Goal: Task Accomplishment & Management: Manage account settings

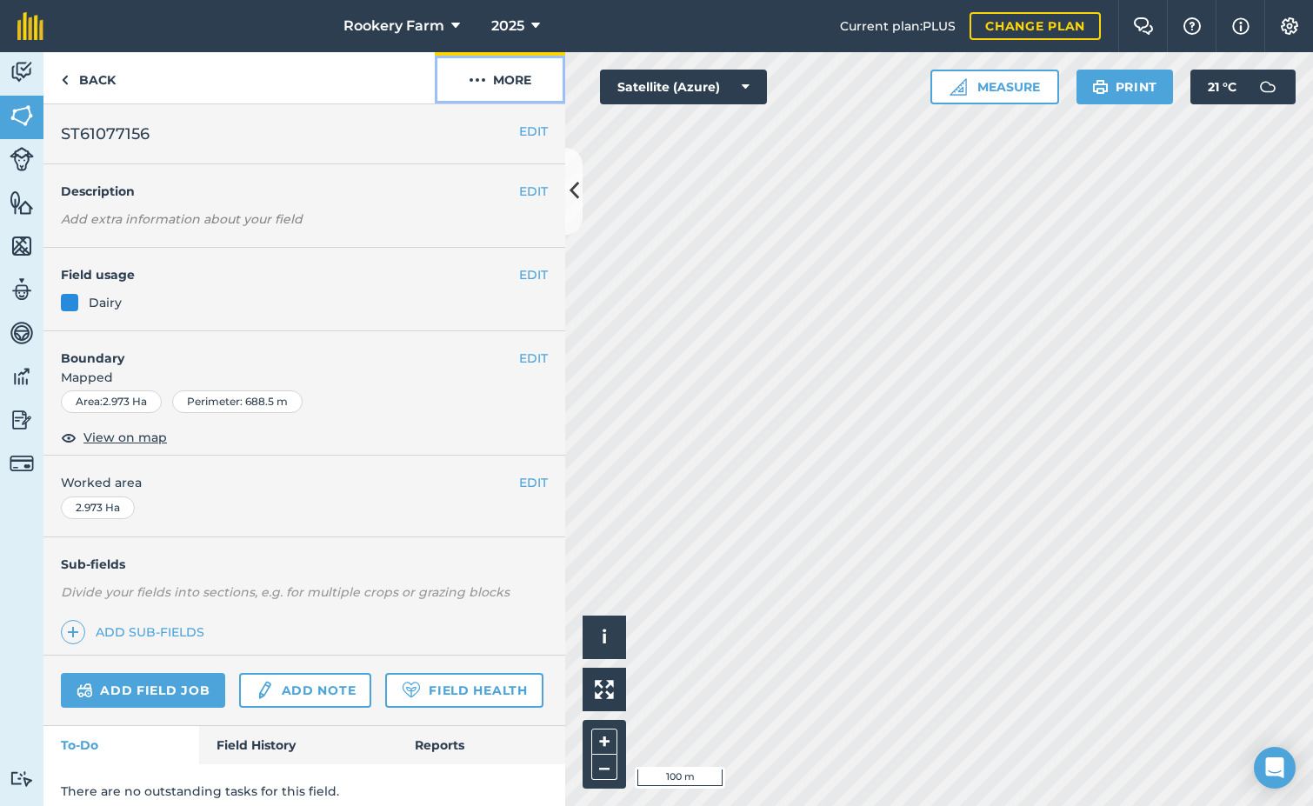
click at [513, 82] on button "More" at bounding box center [500, 77] width 130 height 51
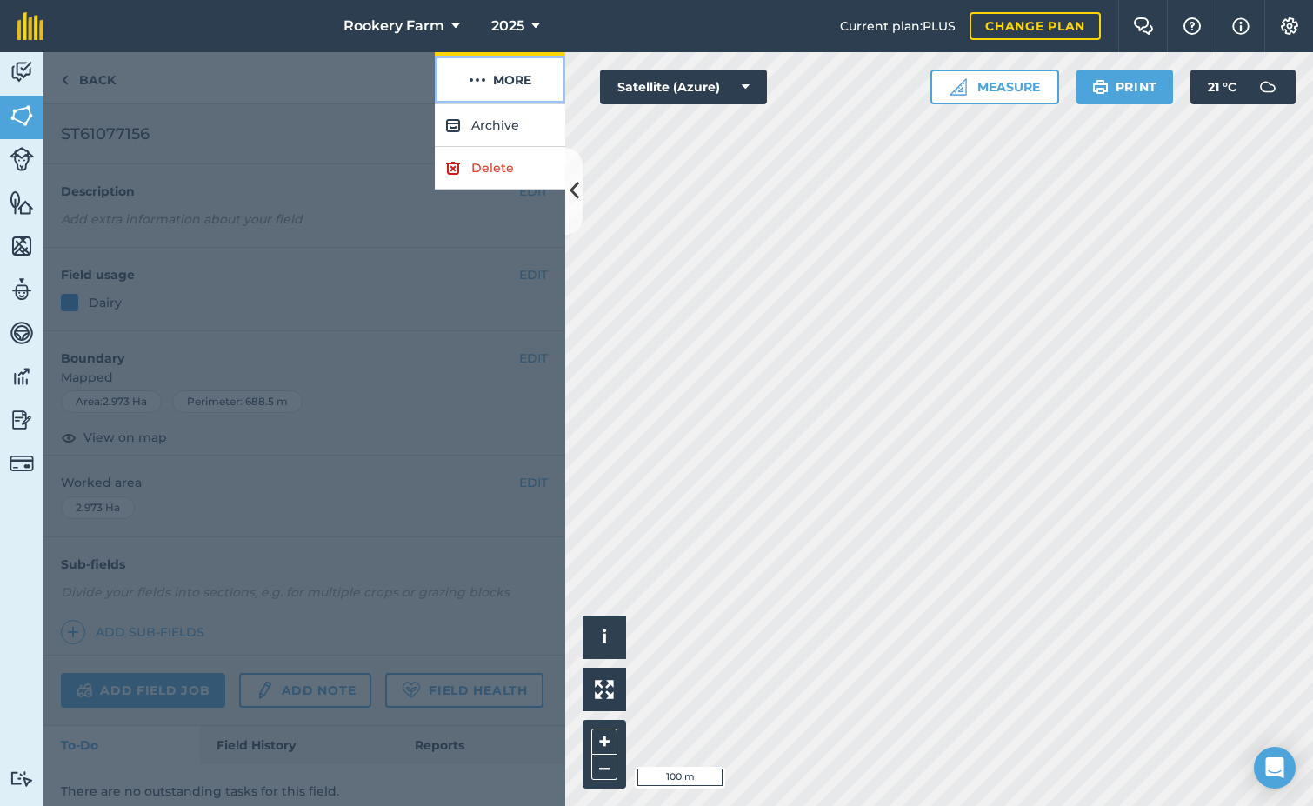
click at [511, 82] on button "More" at bounding box center [500, 77] width 130 height 51
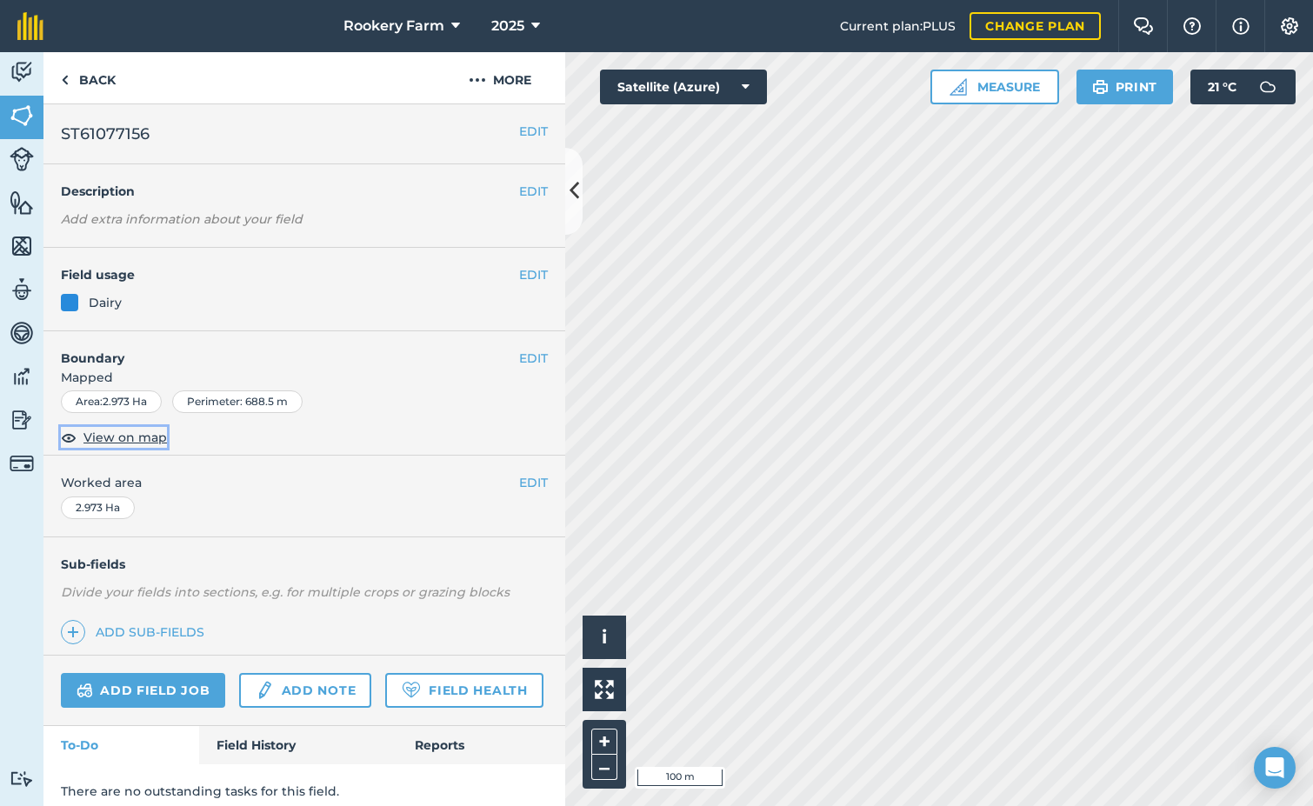
click at [67, 437] on img at bounding box center [69, 437] width 16 height 21
click at [519, 358] on button "EDIT" at bounding box center [533, 358] width 29 height 19
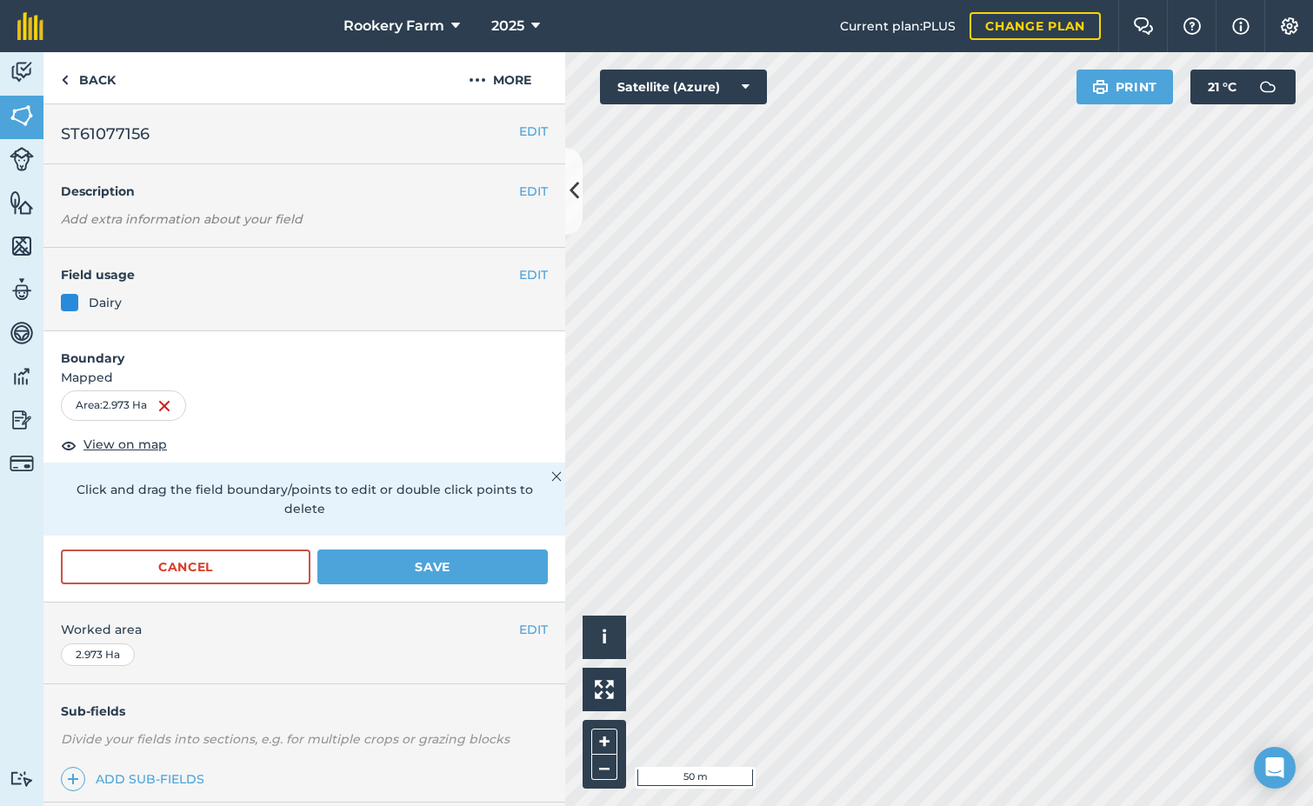
click at [377, 653] on div "EDIT Worked area 2.973 Ha" at bounding box center [304, 643] width 522 height 81
click at [104, 67] on link "Back" at bounding box center [88, 77] width 90 height 51
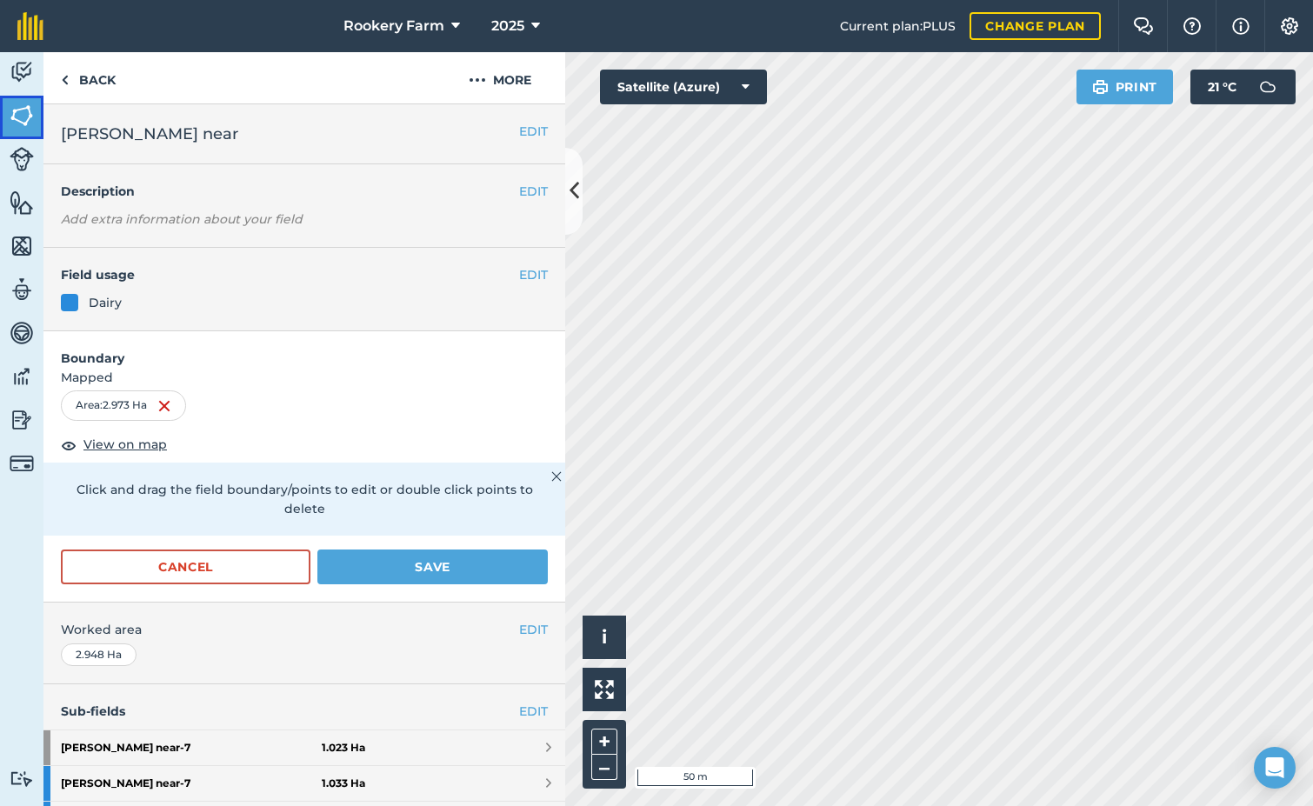
click at [10, 115] on img at bounding box center [22, 116] width 24 height 26
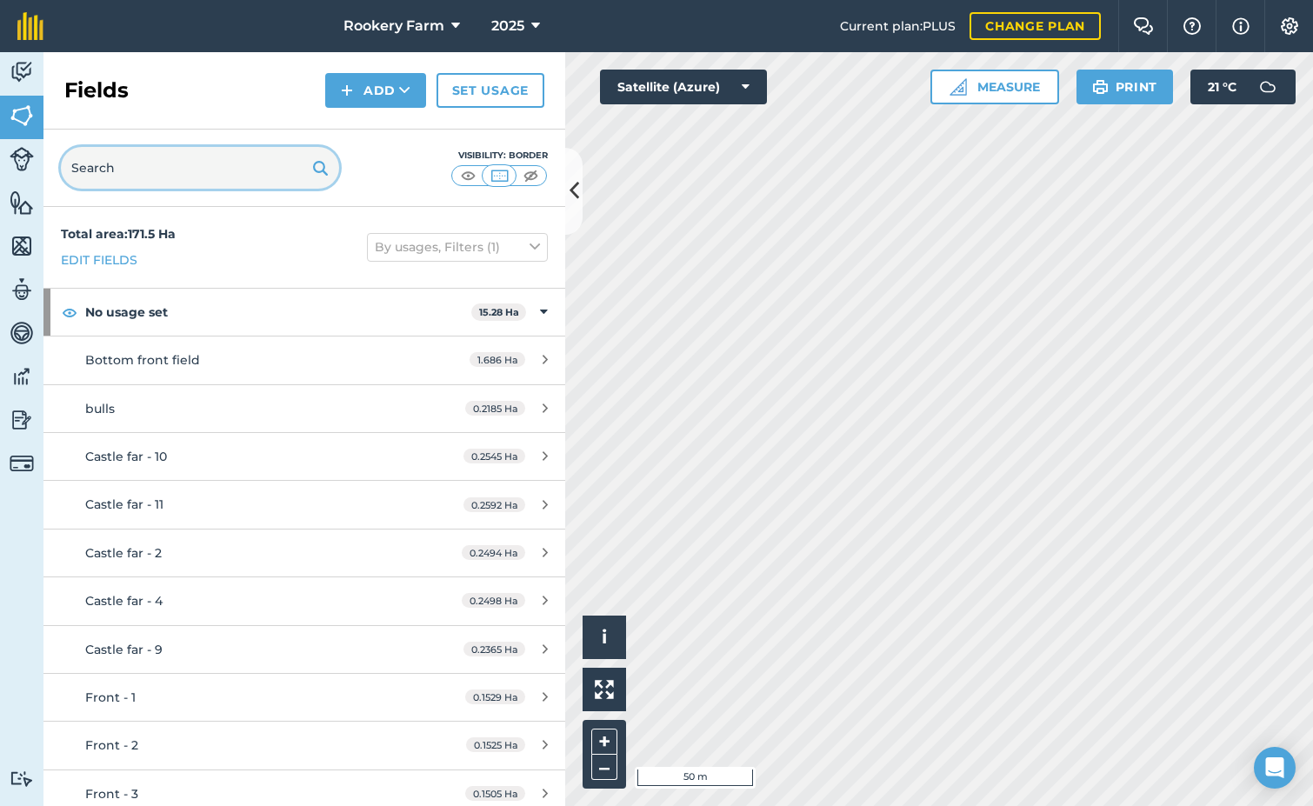
click at [131, 170] on input "text" at bounding box center [200, 168] width 278 height 42
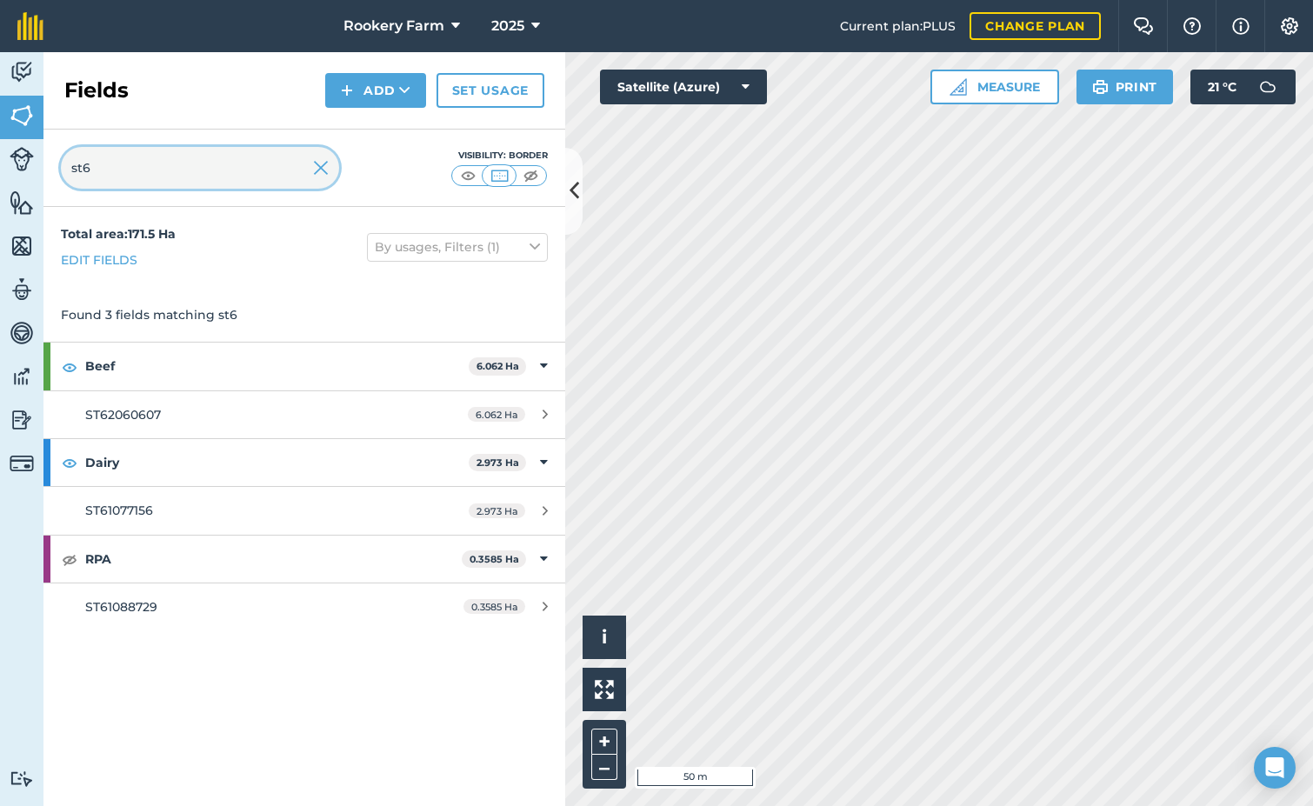
type input "st6"
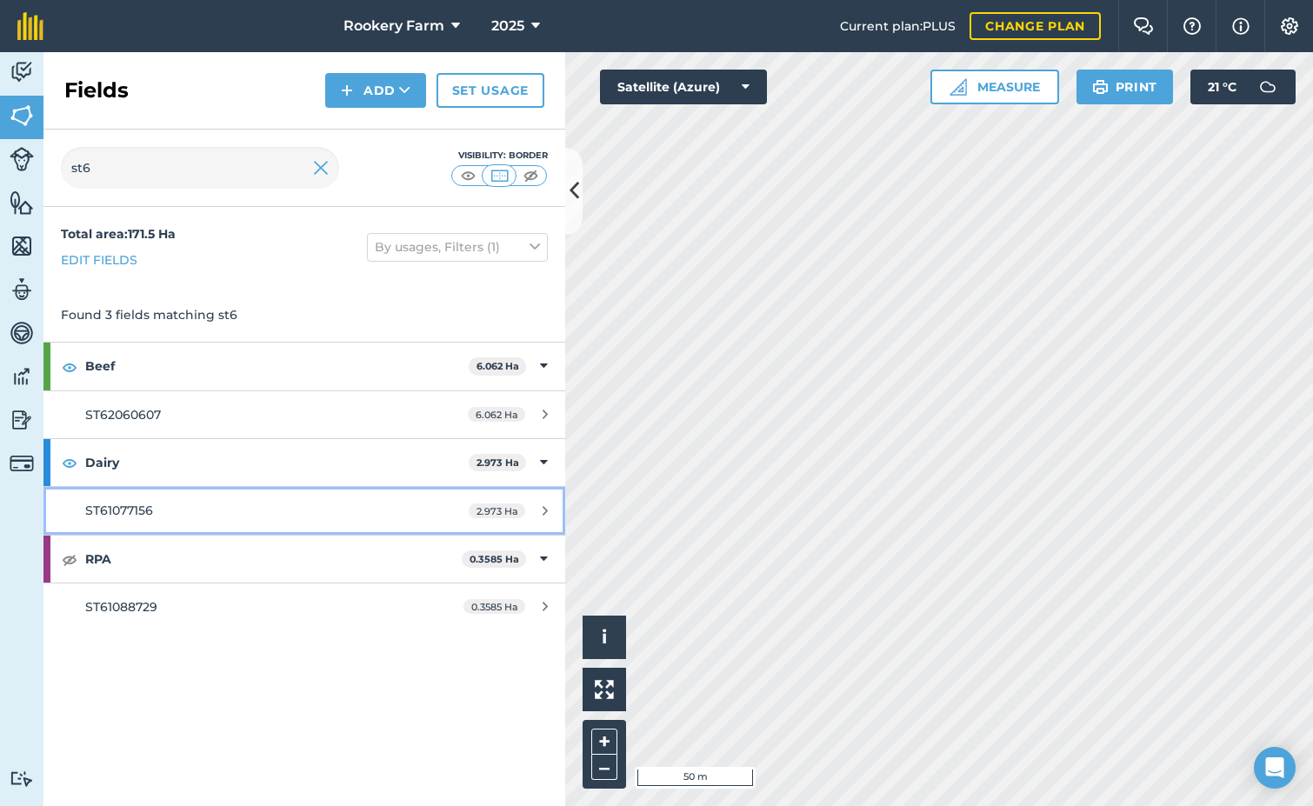
click at [195, 510] on div "ST61077156" at bounding box center [248, 510] width 327 height 19
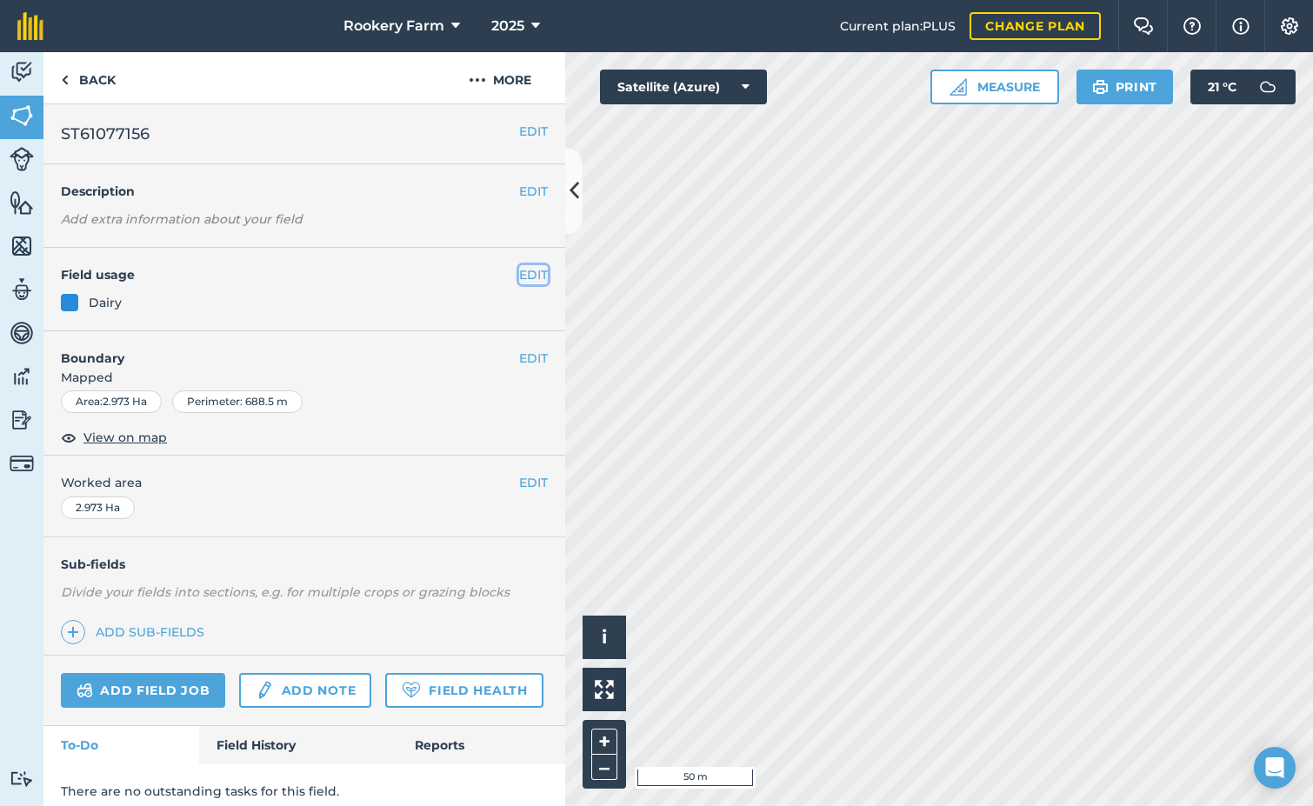
click at [530, 279] on button "EDIT" at bounding box center [533, 274] width 29 height 19
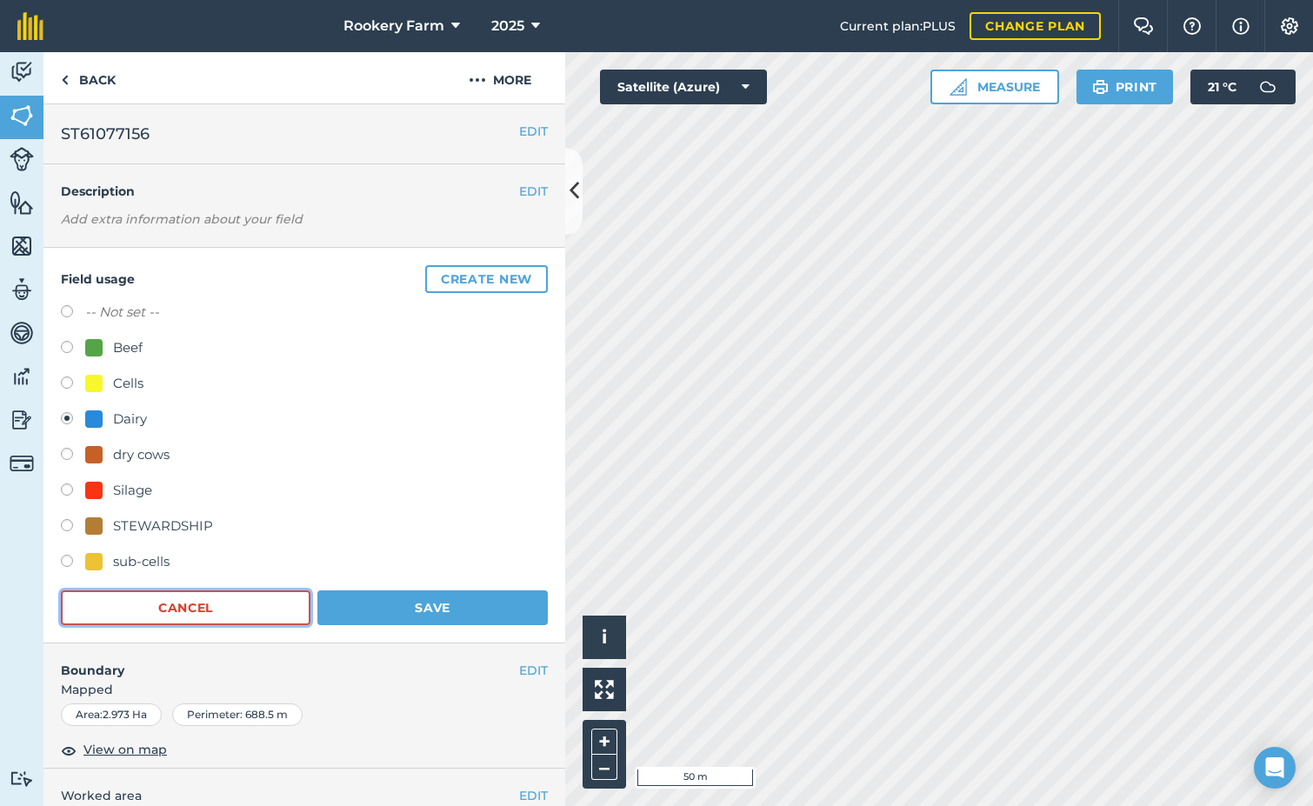
click at [188, 611] on button "Cancel" at bounding box center [186, 608] width 250 height 35
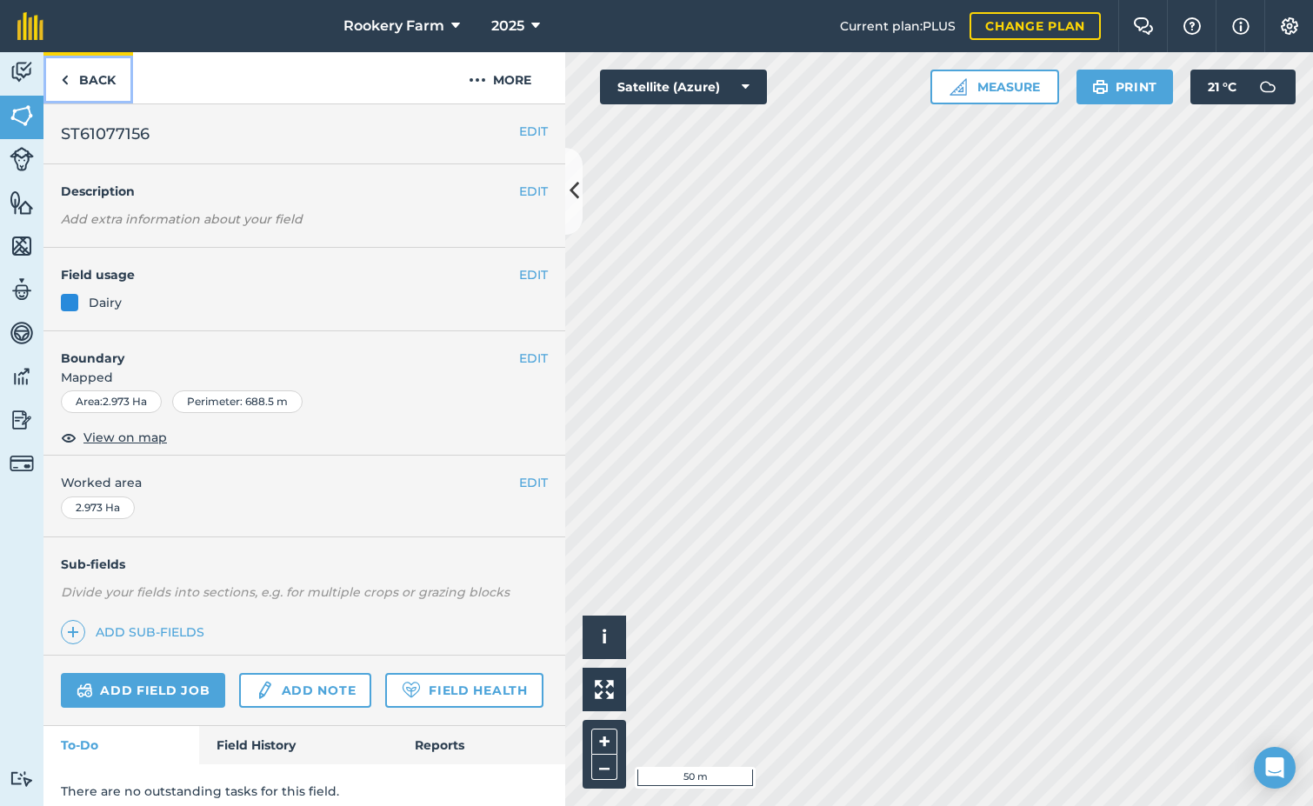
click at [99, 81] on link "Back" at bounding box center [88, 77] width 90 height 51
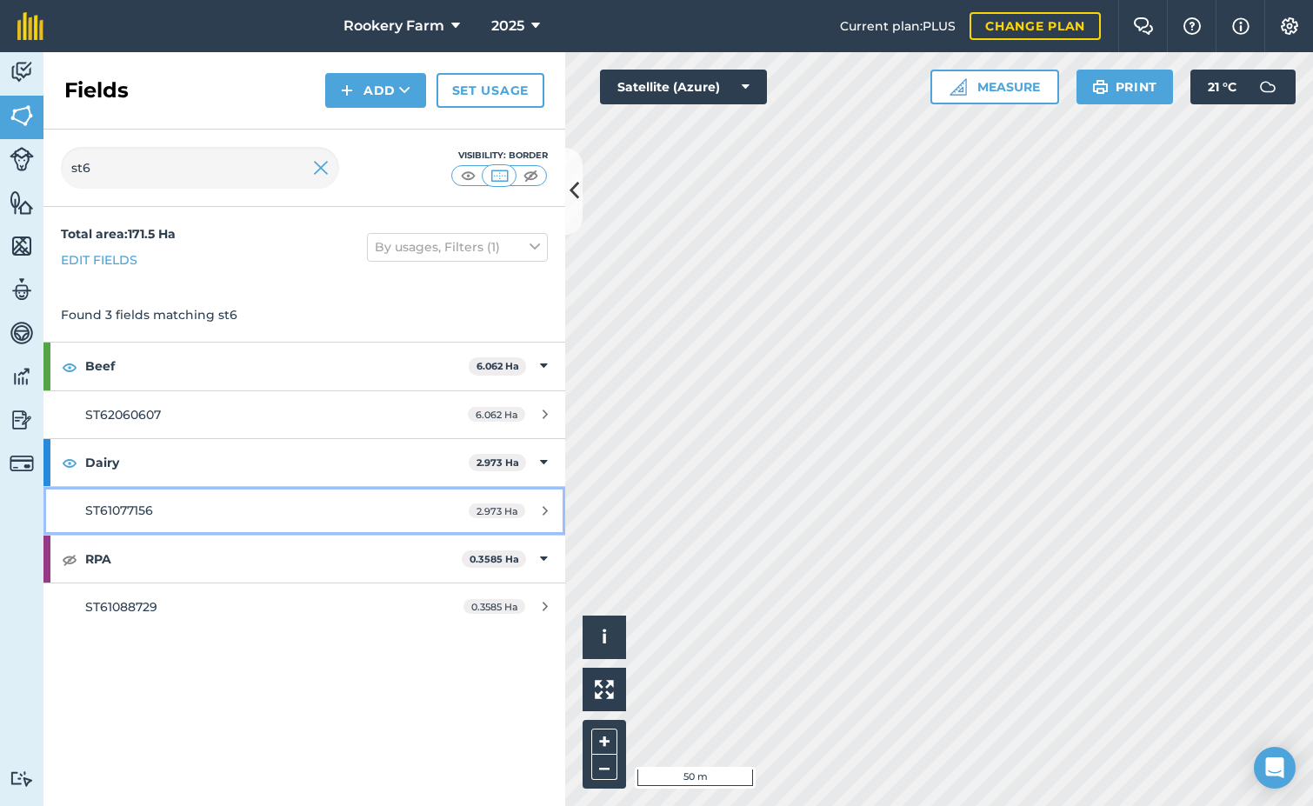
click at [544, 512] on icon at bounding box center [545, 510] width 5 height 13
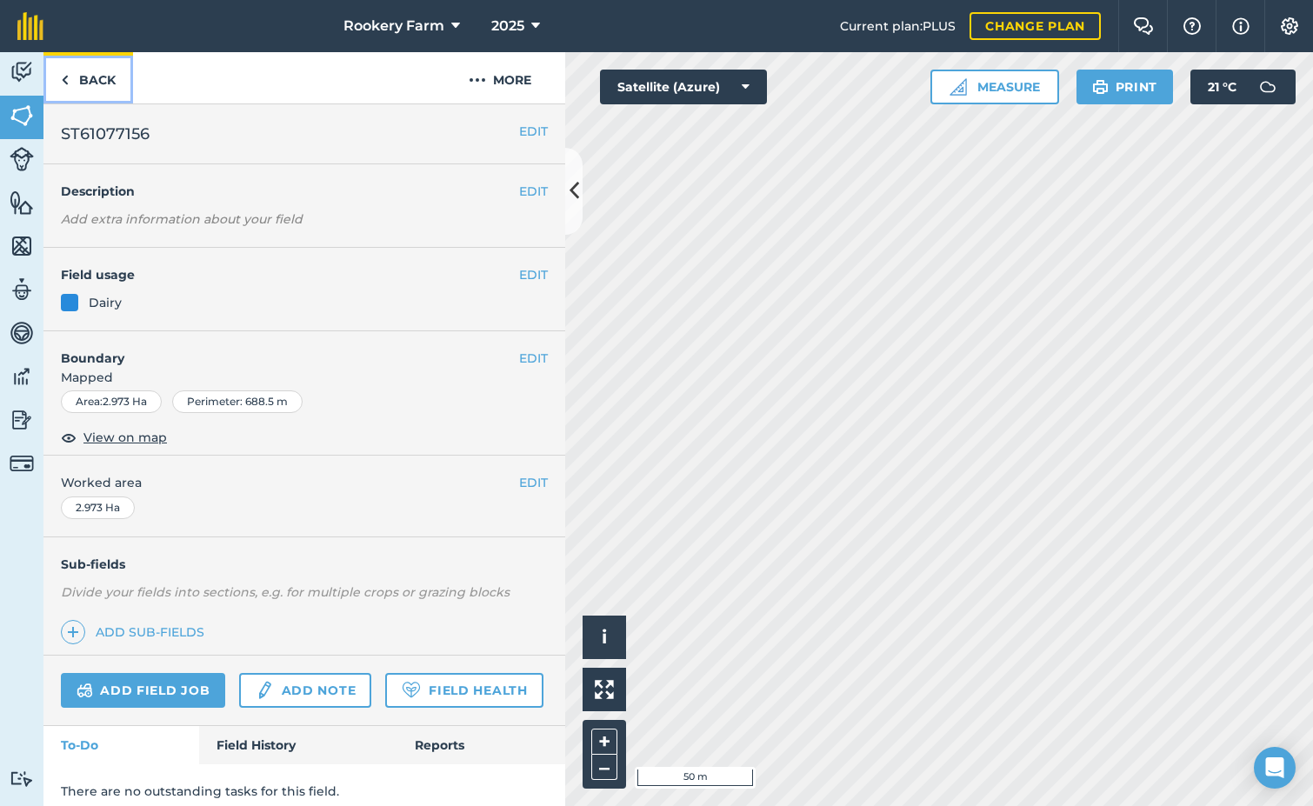
click at [96, 64] on link "Back" at bounding box center [88, 77] width 90 height 51
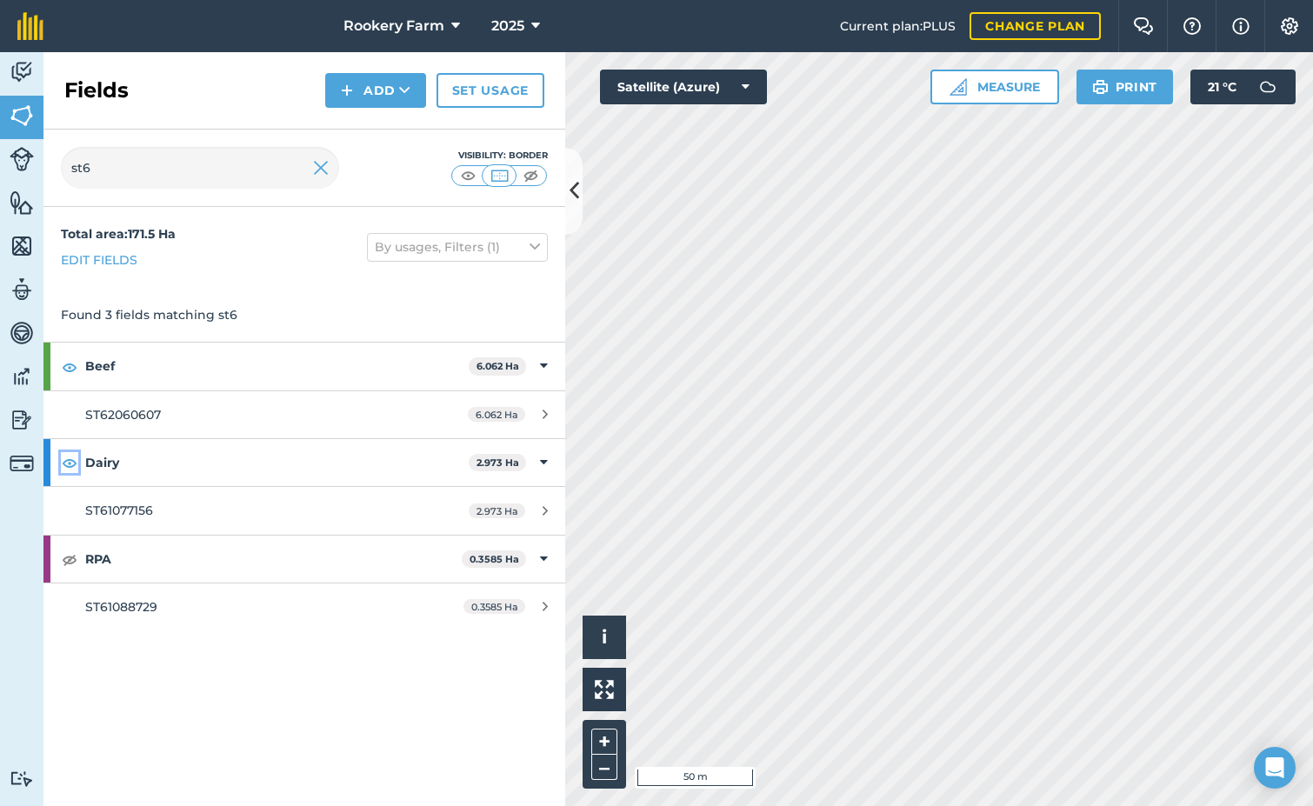
click at [70, 463] on img at bounding box center [70, 462] width 16 height 21
click at [321, 172] on img at bounding box center [321, 167] width 16 height 21
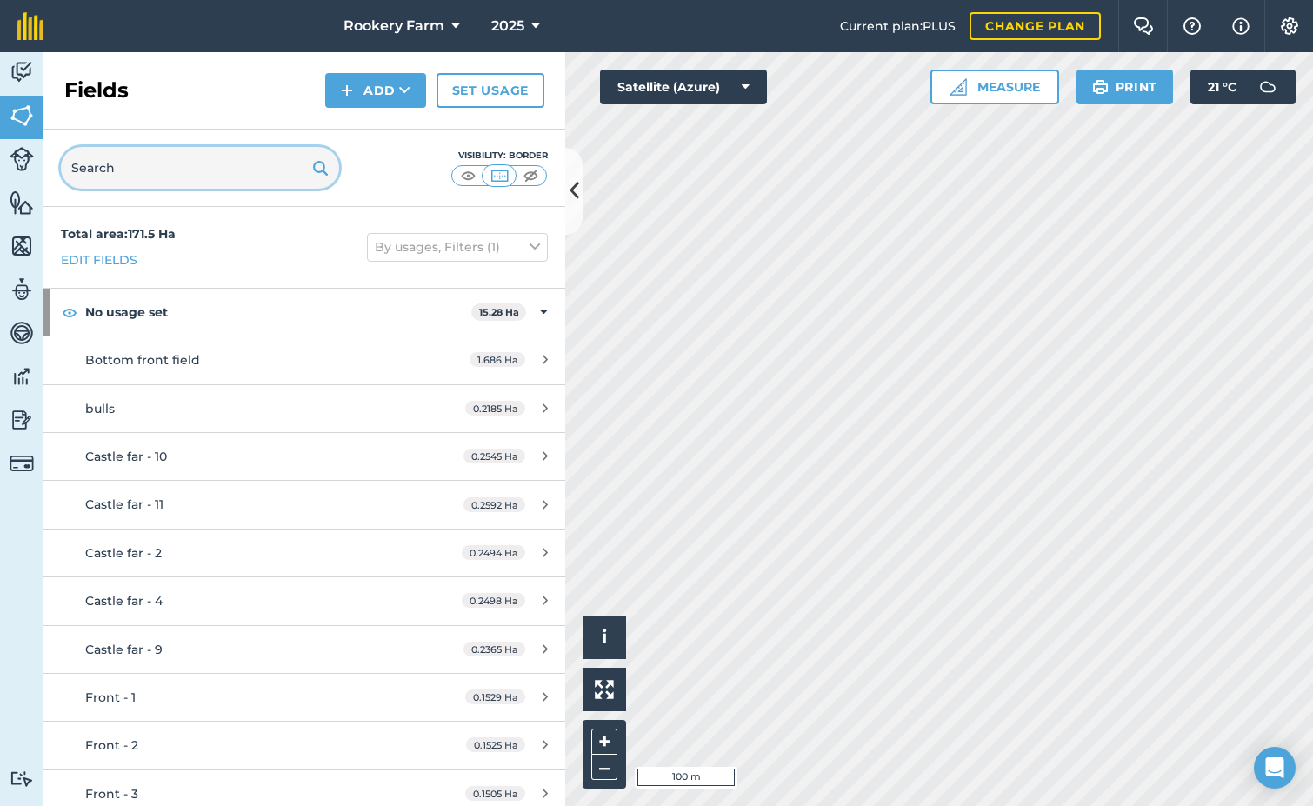
click at [121, 170] on input "text" at bounding box center [200, 168] width 278 height 42
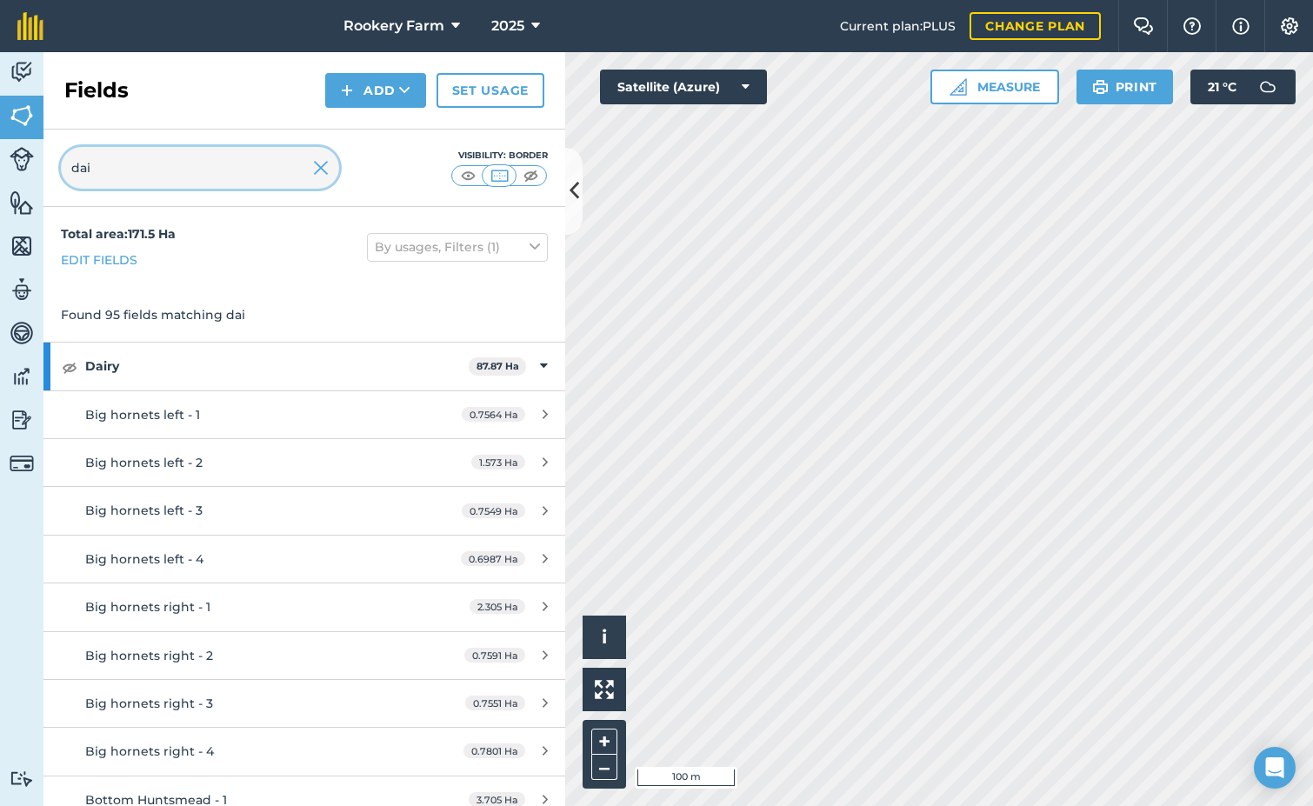
type input "dai"
click at [67, 365] on img at bounding box center [70, 367] width 16 height 21
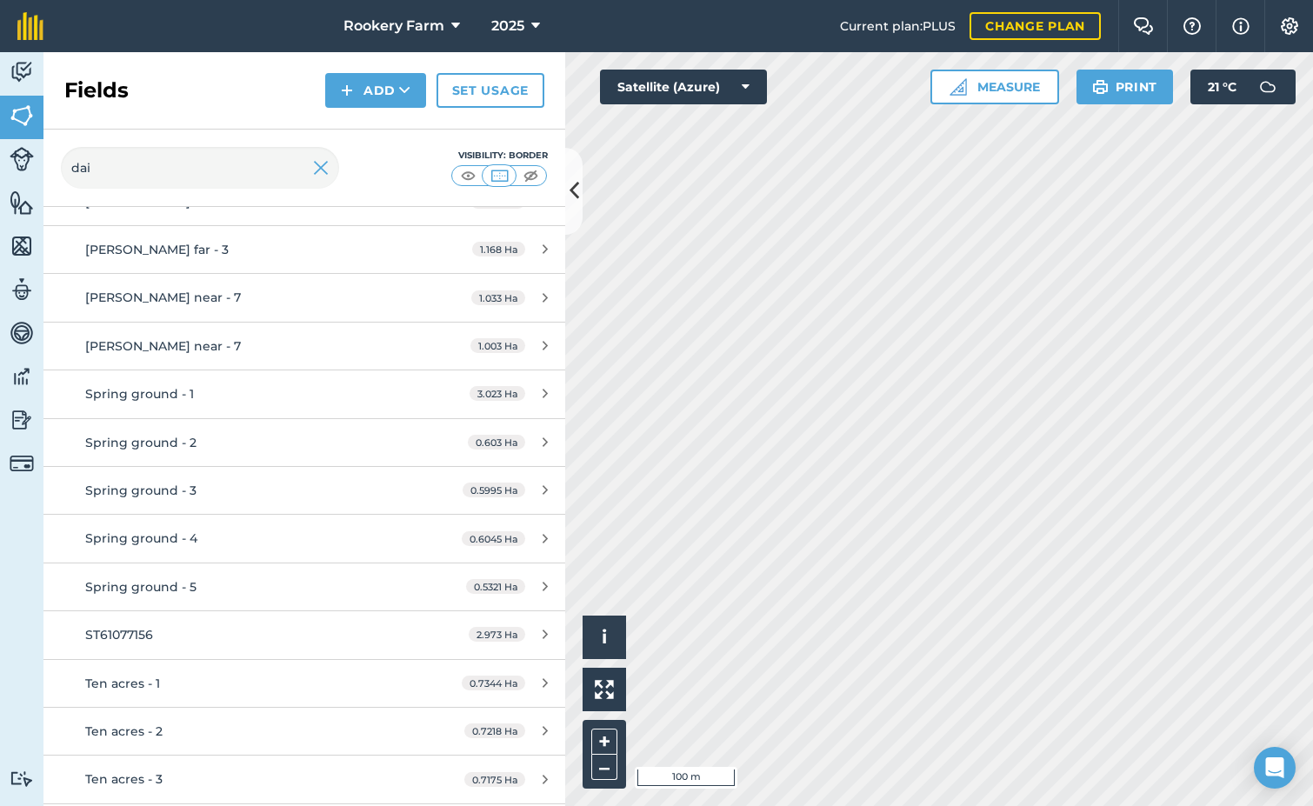
scroll to position [3740, 0]
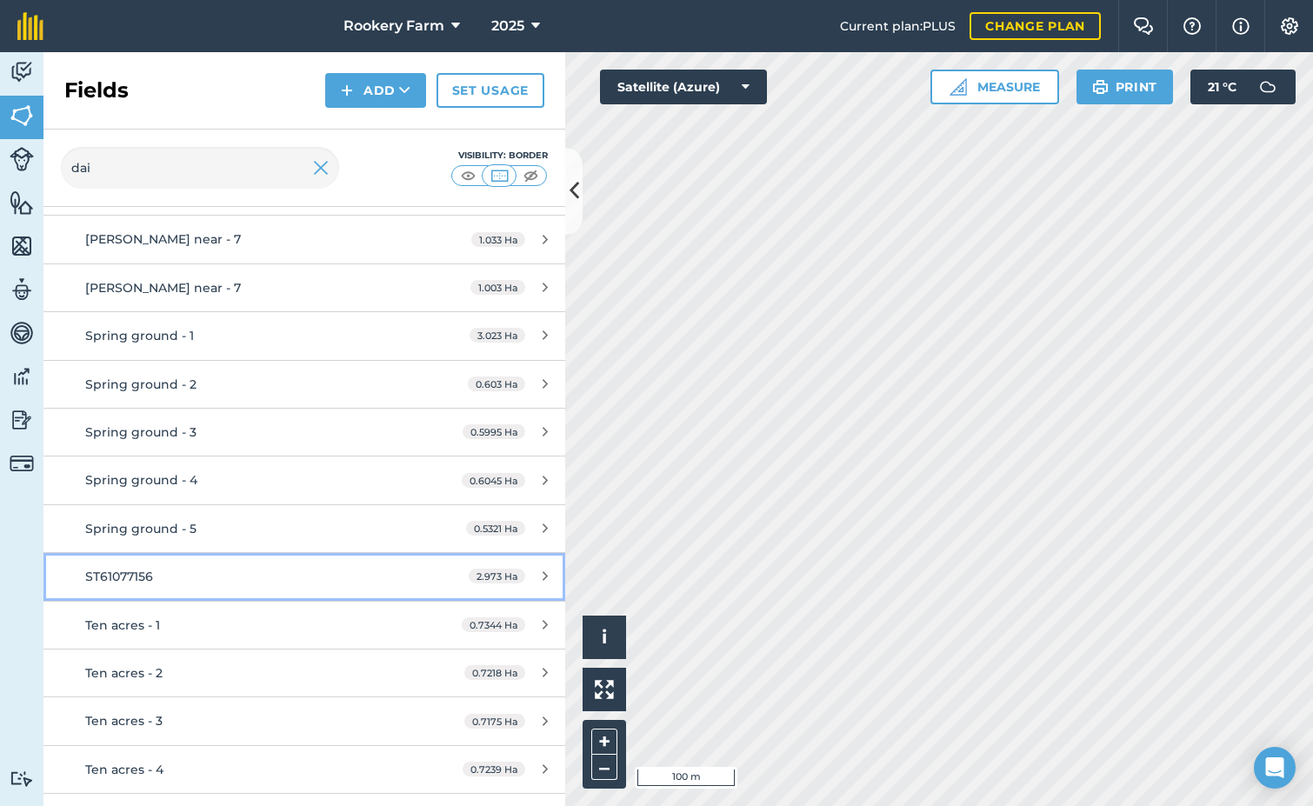
click at [527, 575] on div "2.973 Ha" at bounding box center [508, 577] width 114 height 14
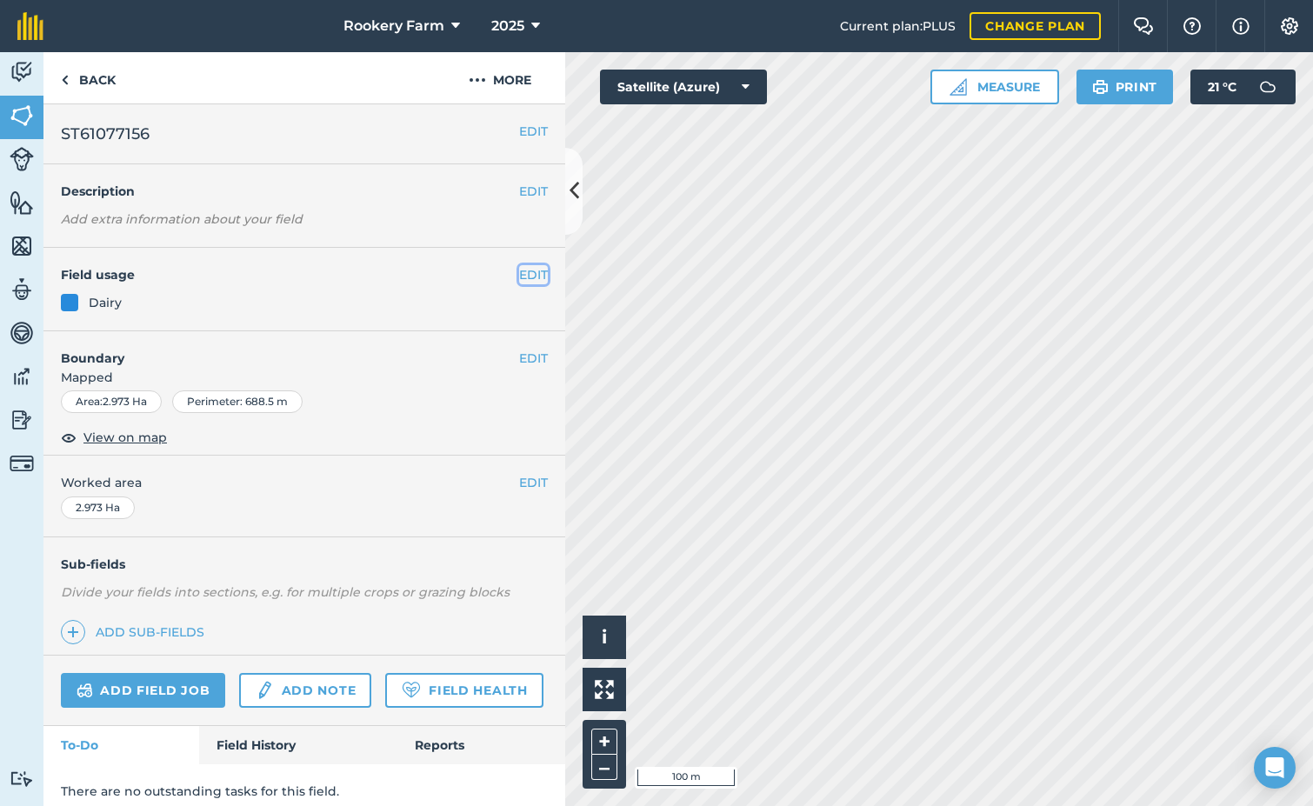
click at [526, 277] on button "EDIT" at bounding box center [533, 274] width 29 height 19
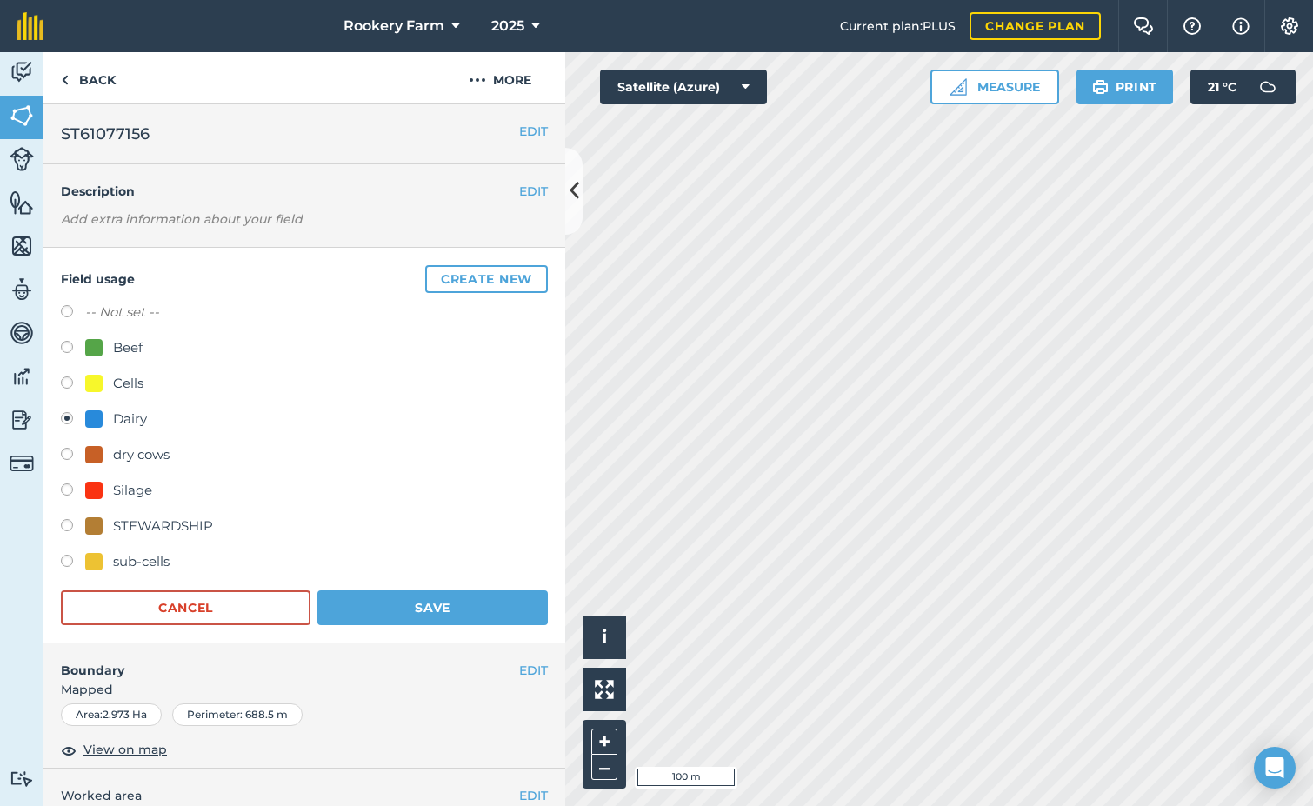
click at [65, 383] on label at bounding box center [73, 385] width 24 height 17
radio input "true"
radio input "false"
click at [423, 602] on button "Save" at bounding box center [432, 608] width 230 height 35
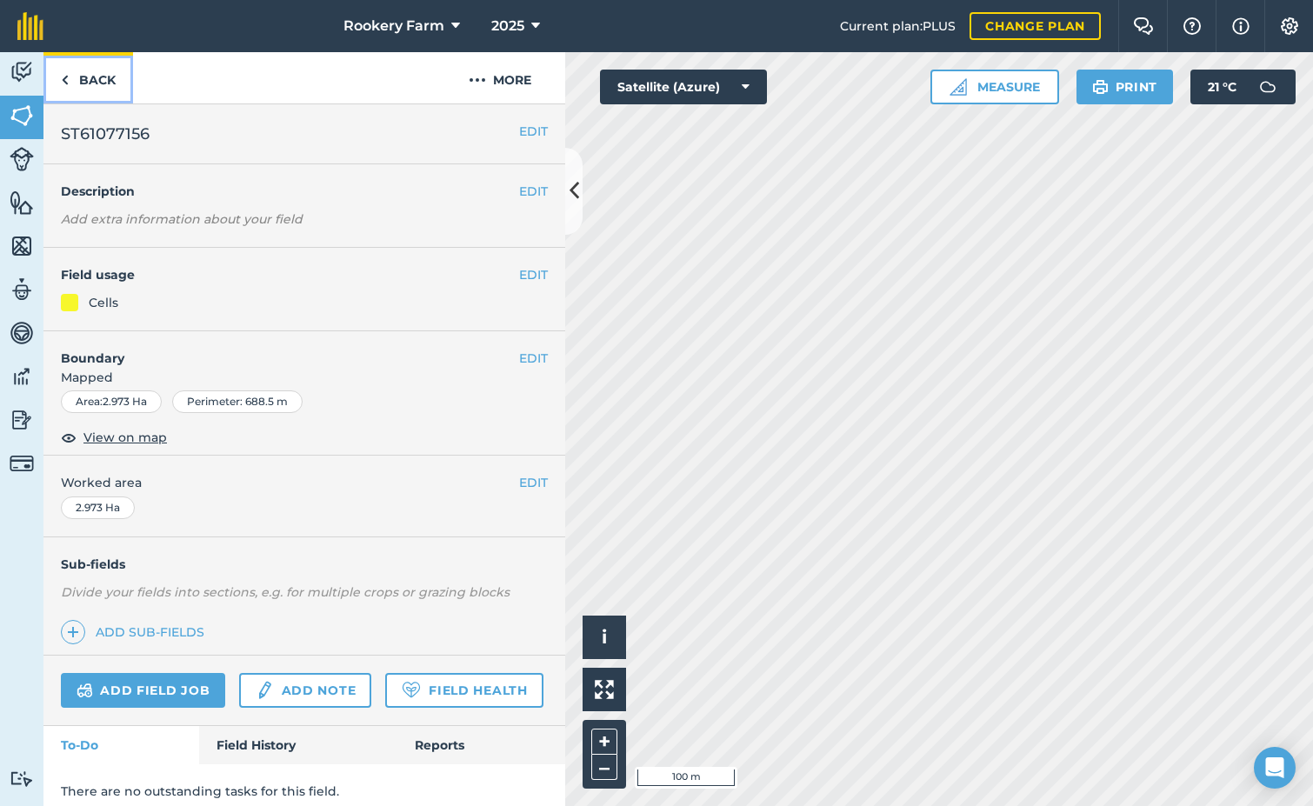
click at [96, 95] on link "Back" at bounding box center [88, 77] width 90 height 51
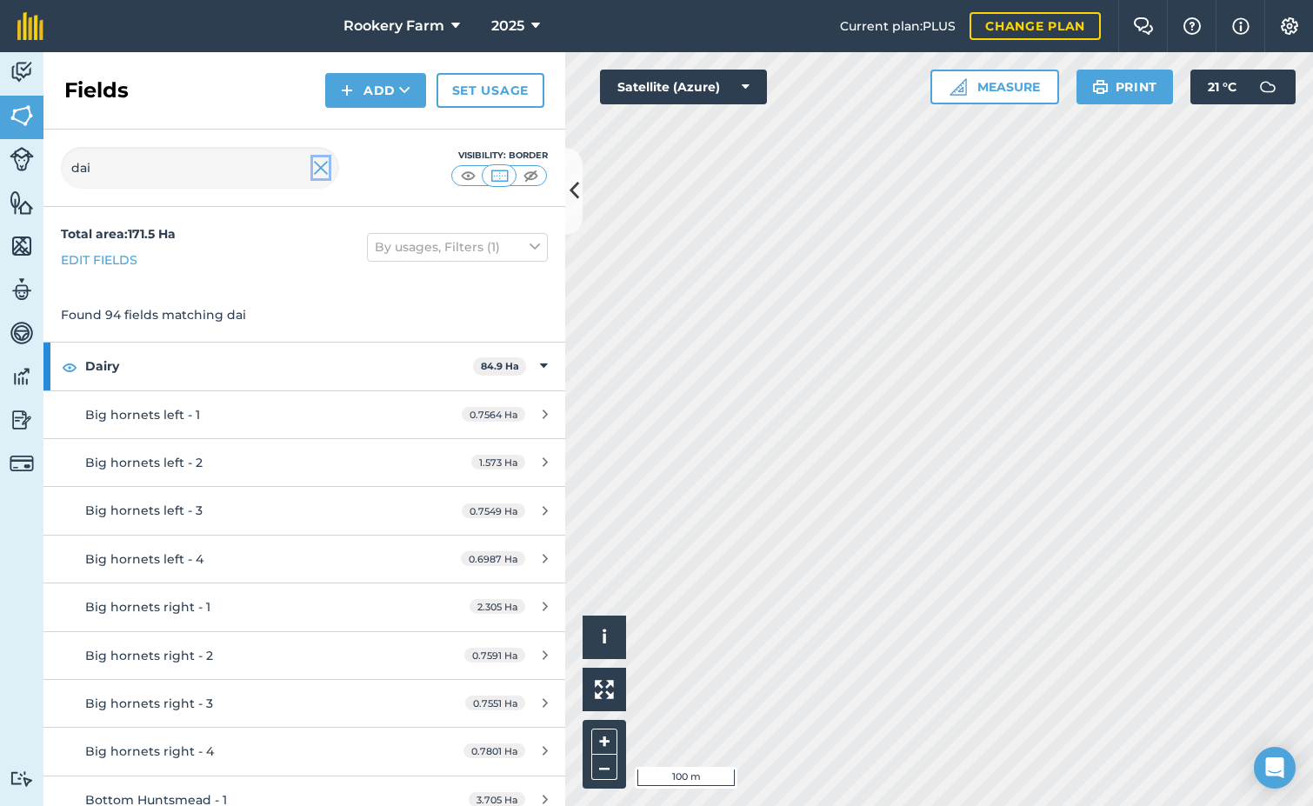
click at [325, 170] on img at bounding box center [321, 167] width 16 height 21
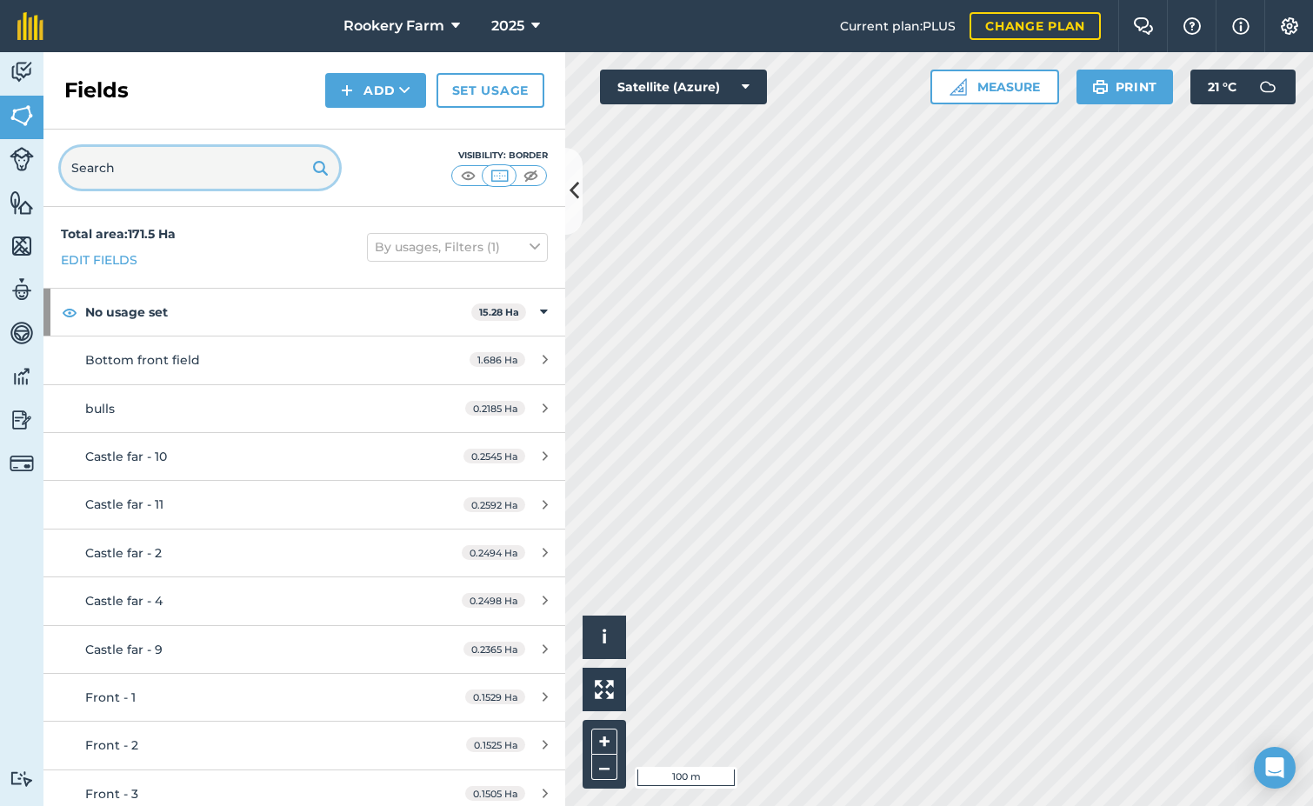
click at [114, 170] on input "text" at bounding box center [200, 168] width 278 height 42
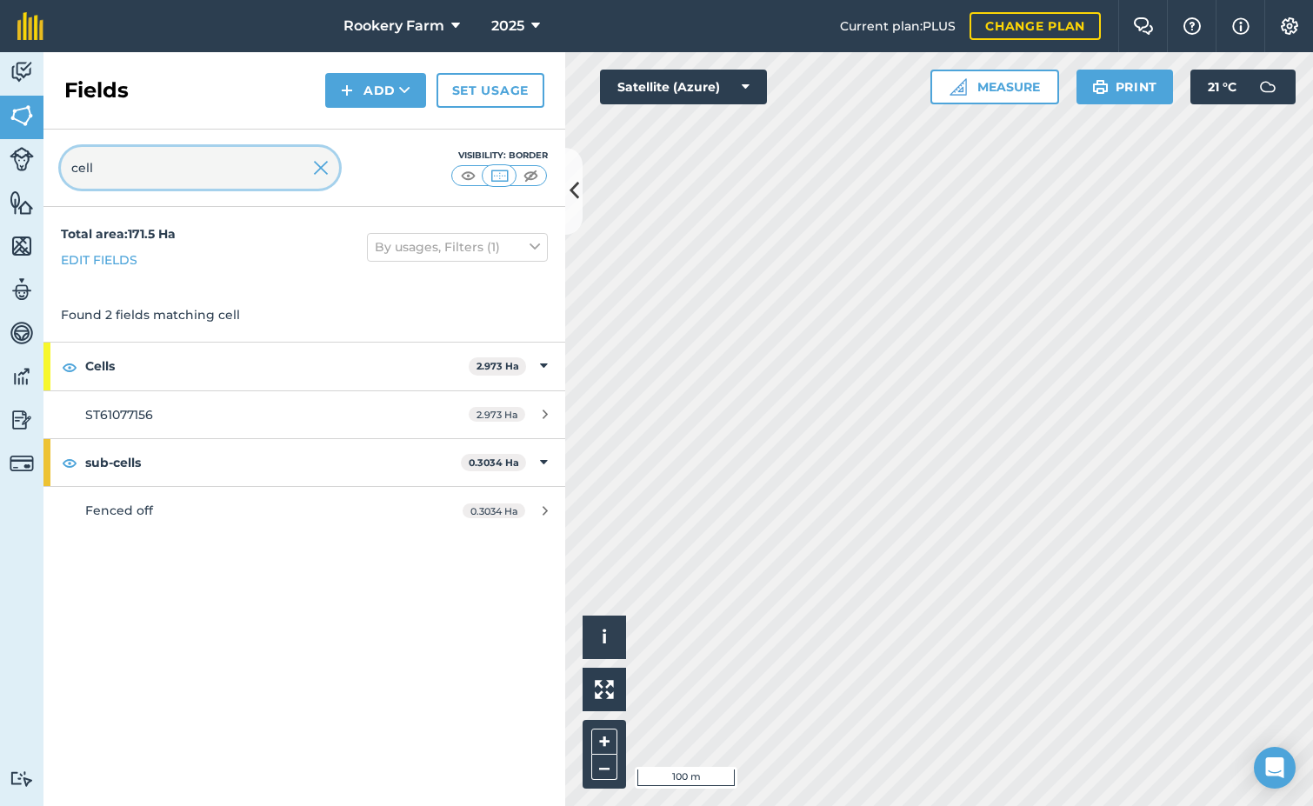
type input "cell"
click at [70, 361] on img at bounding box center [70, 367] width 16 height 21
click at [69, 461] on img at bounding box center [70, 462] width 16 height 21
click at [71, 364] on img at bounding box center [70, 367] width 16 height 21
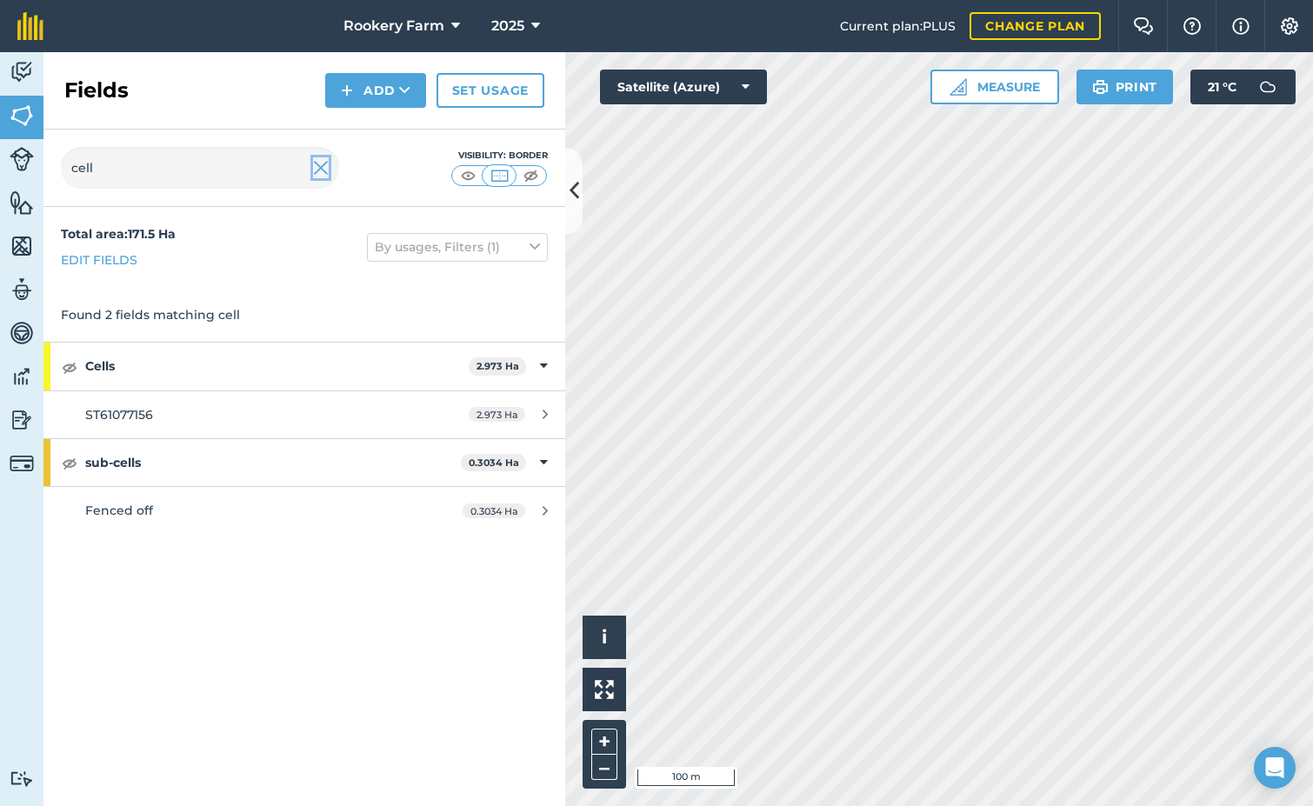
click at [319, 167] on img at bounding box center [321, 167] width 16 height 21
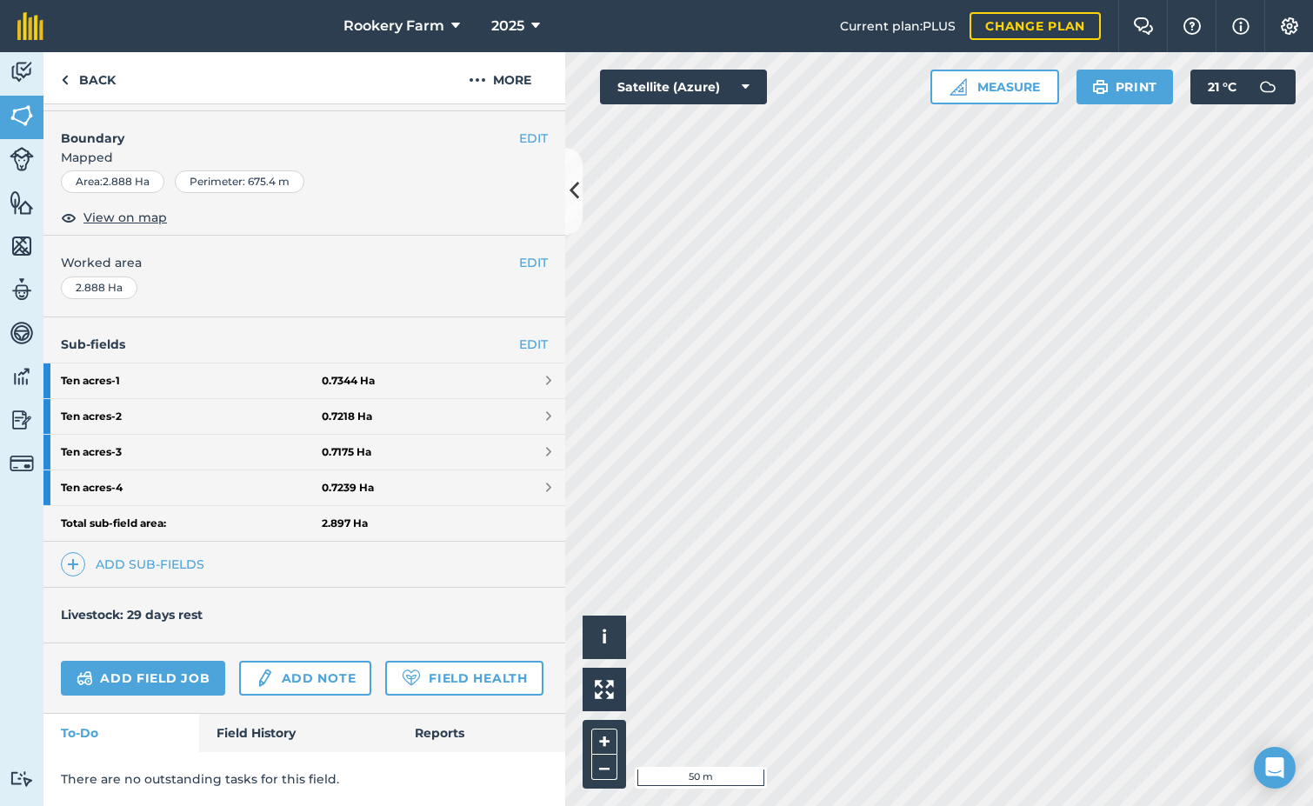
scroll to position [269, 0]
click at [115, 552] on link "Add sub-fields" at bounding box center [136, 564] width 150 height 24
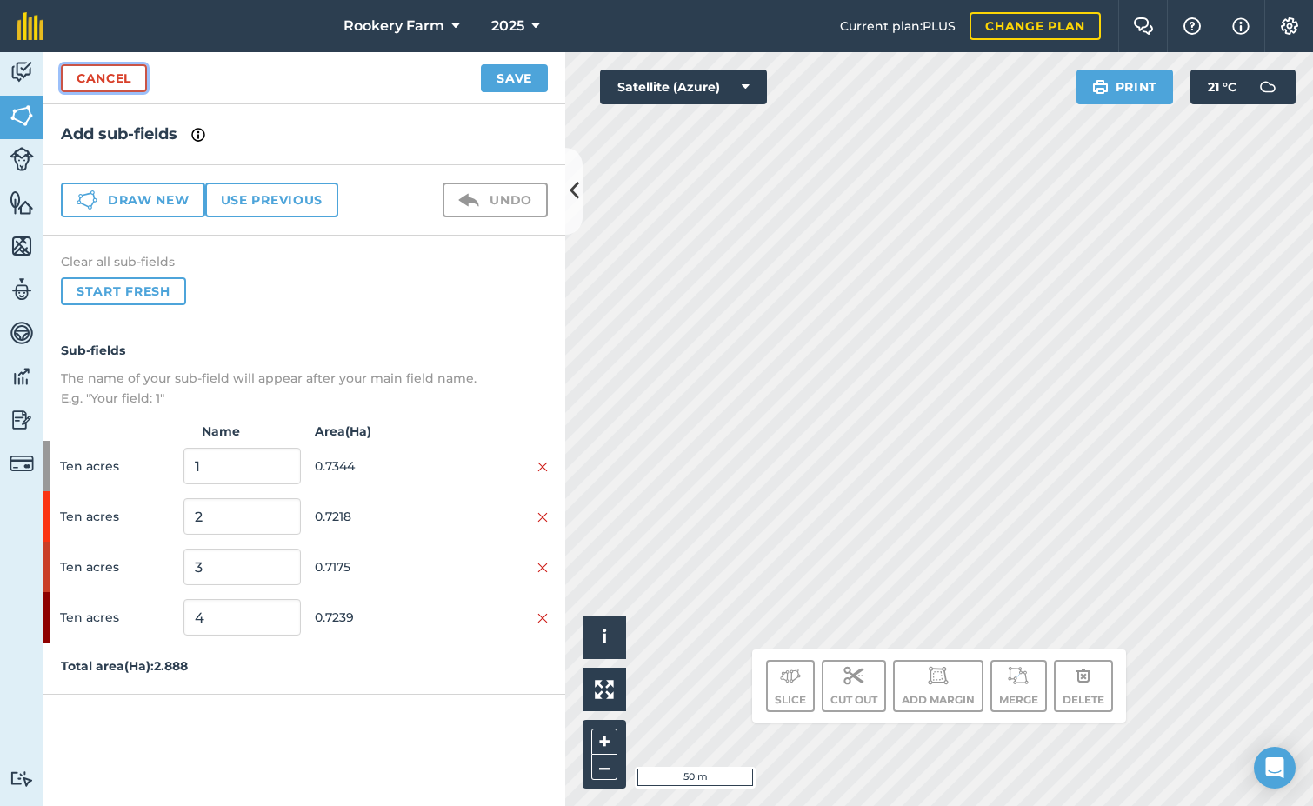
click at [123, 87] on link "Cancel" at bounding box center [104, 78] width 86 height 28
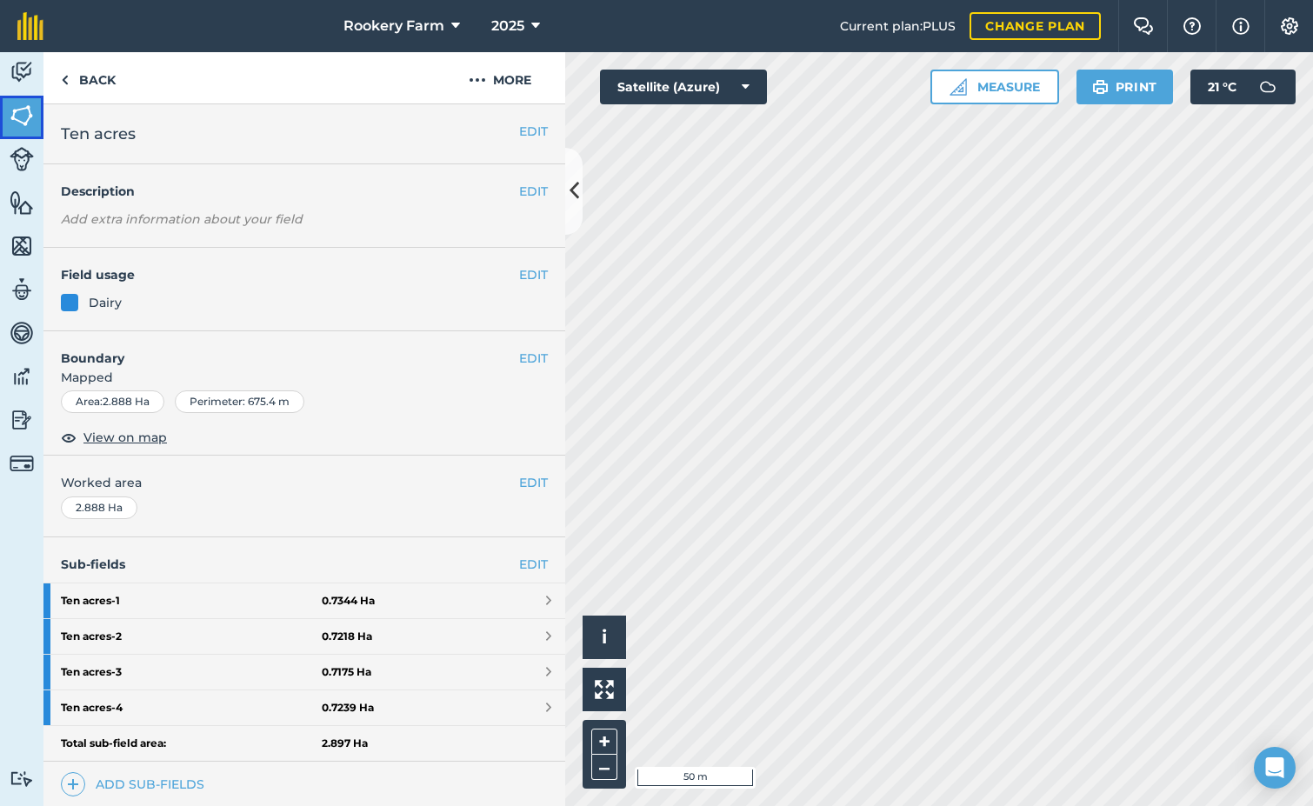
click at [23, 117] on img at bounding box center [22, 116] width 24 height 26
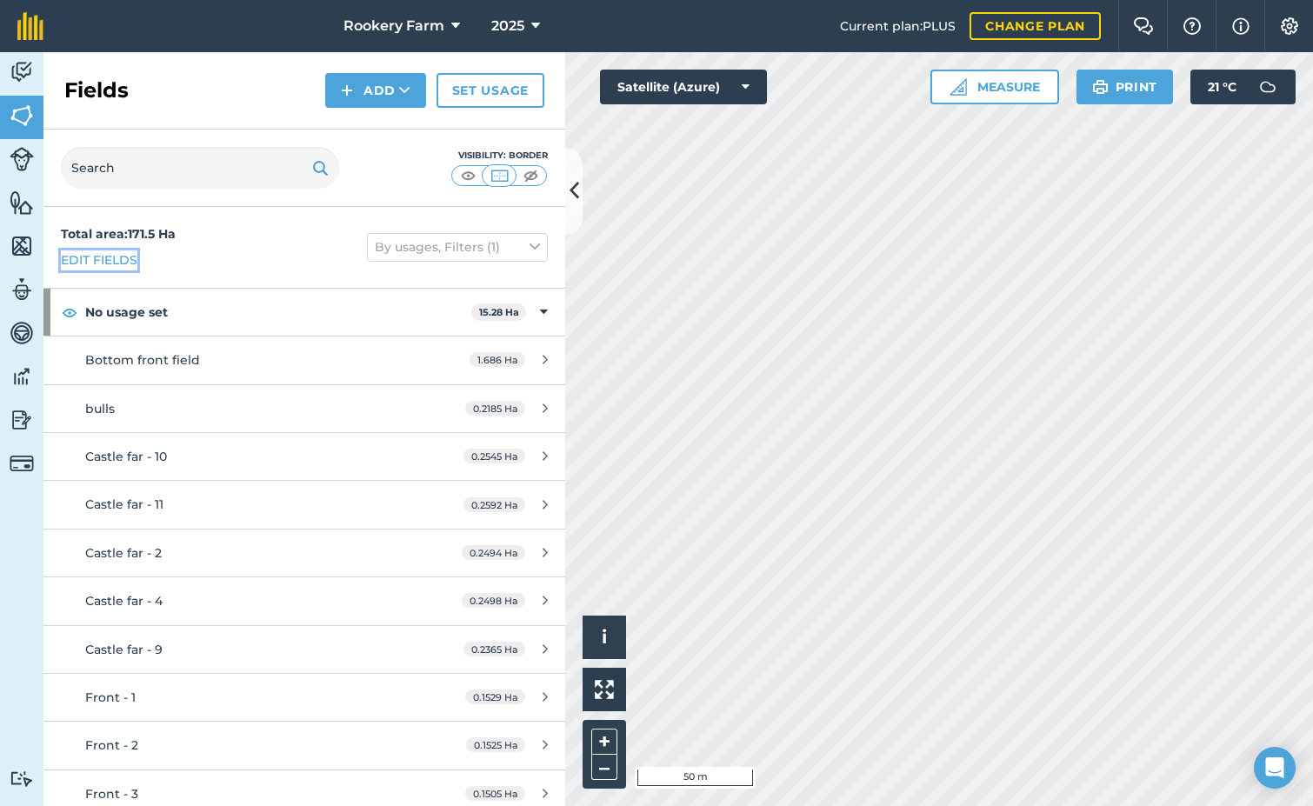
click at [123, 258] on link "Edit fields" at bounding box center [99, 259] width 77 height 19
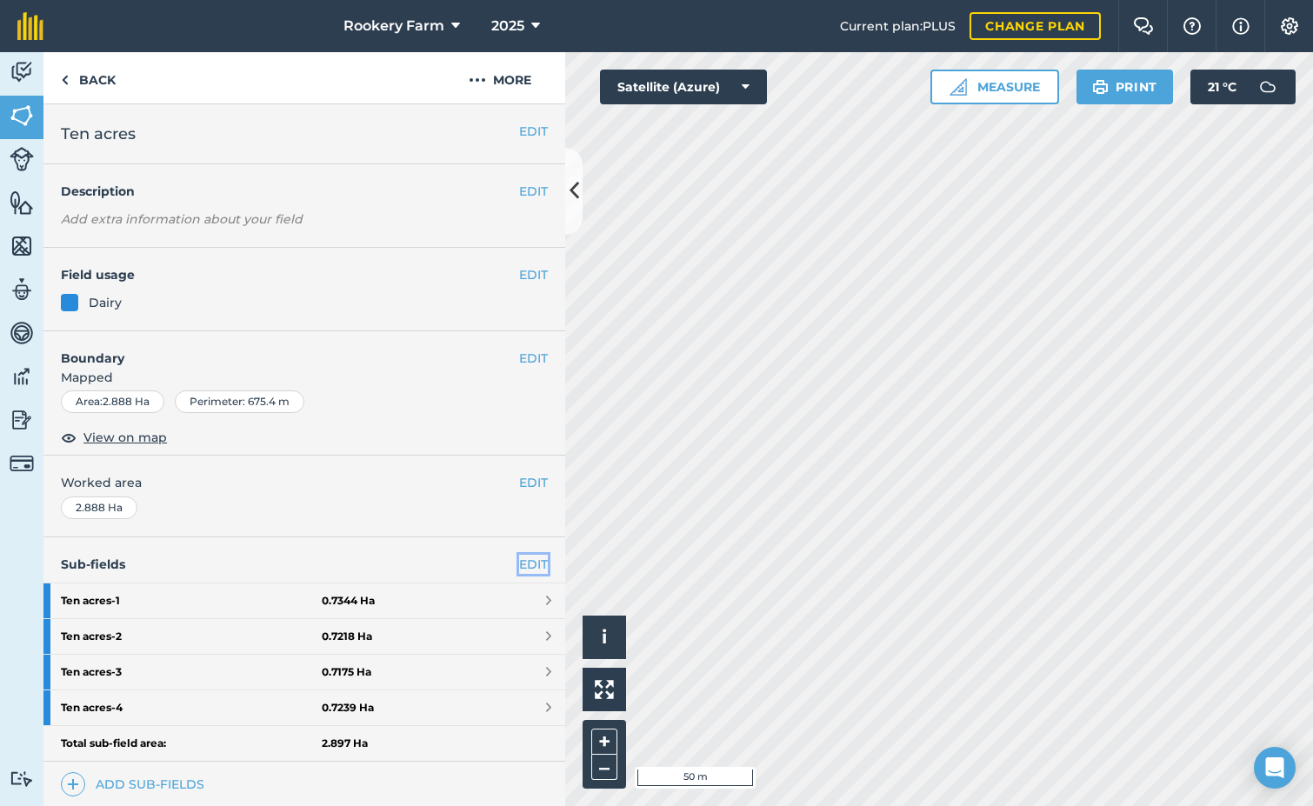
click at [519, 563] on link "EDIT" at bounding box center [533, 564] width 29 height 19
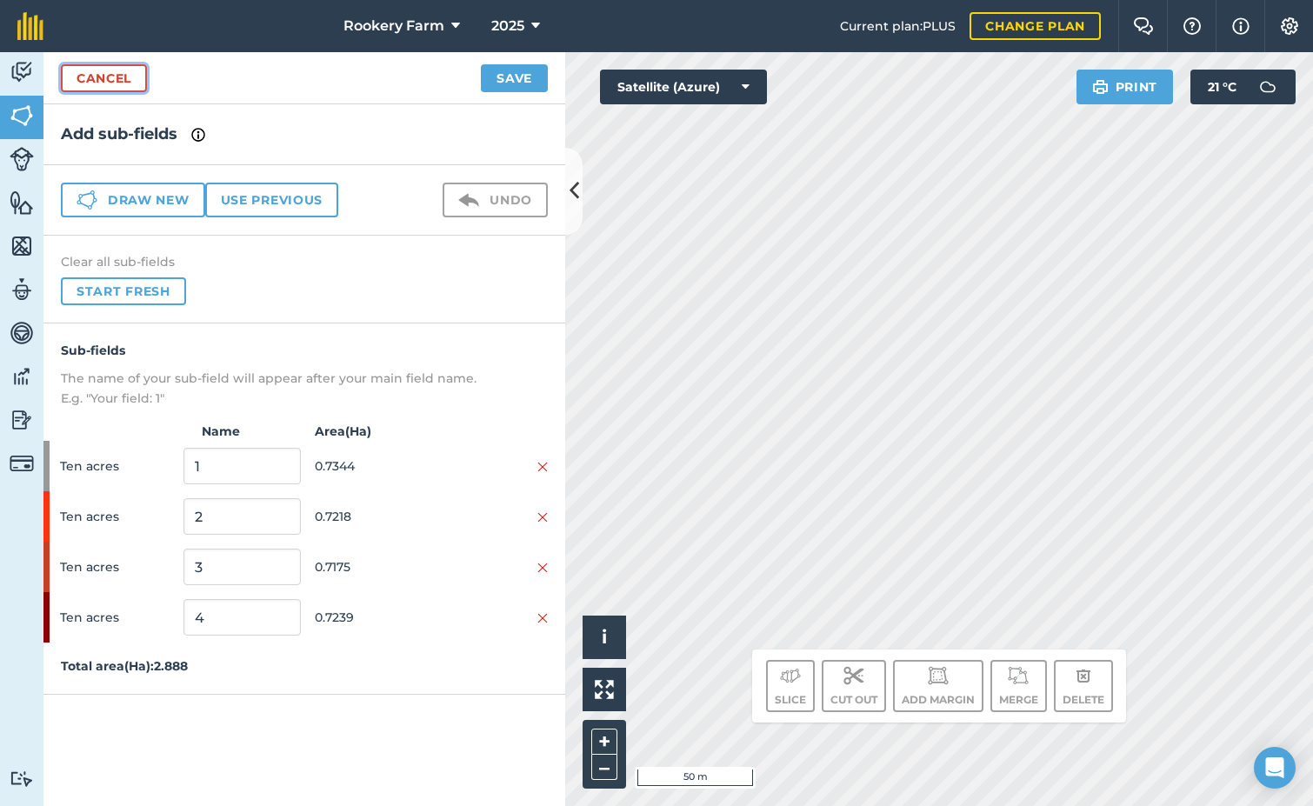
click at [125, 77] on link "Cancel" at bounding box center [104, 78] width 86 height 28
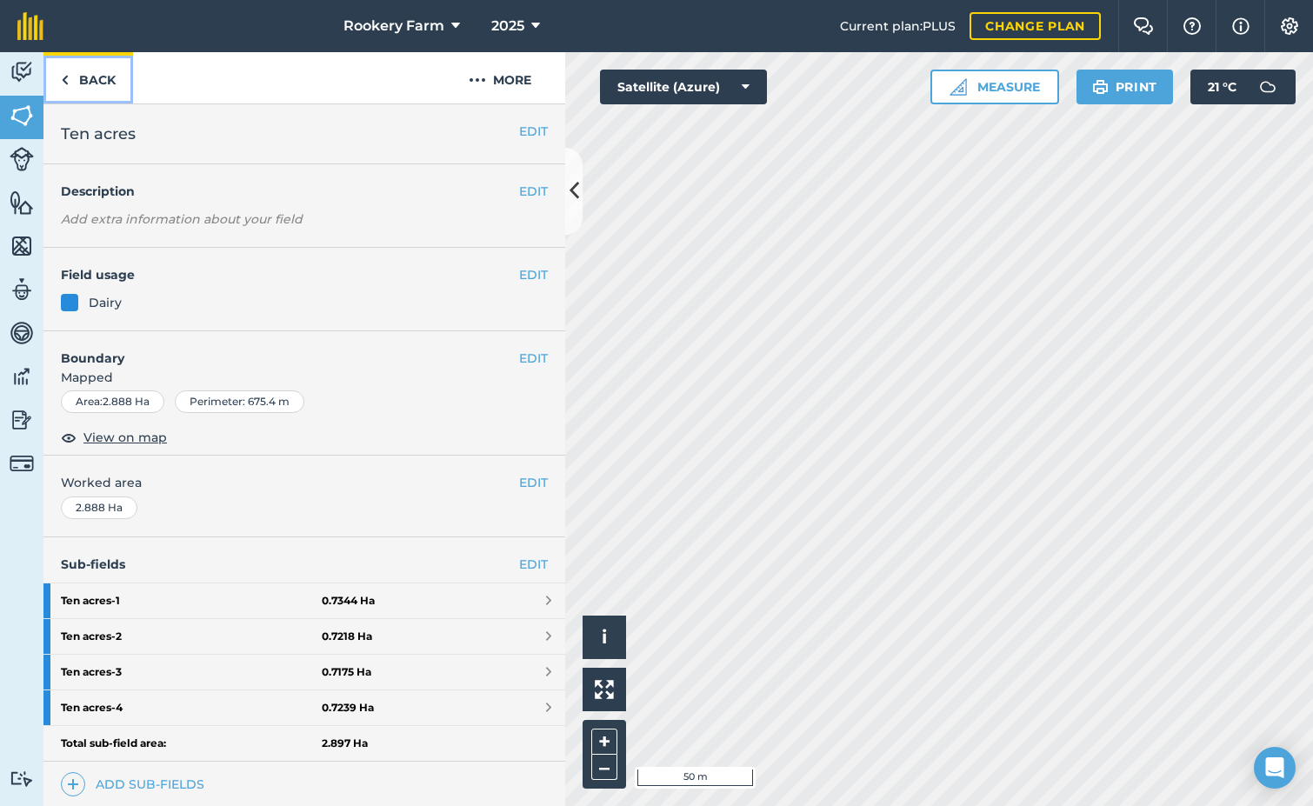
click at [85, 79] on link "Back" at bounding box center [88, 77] width 90 height 51
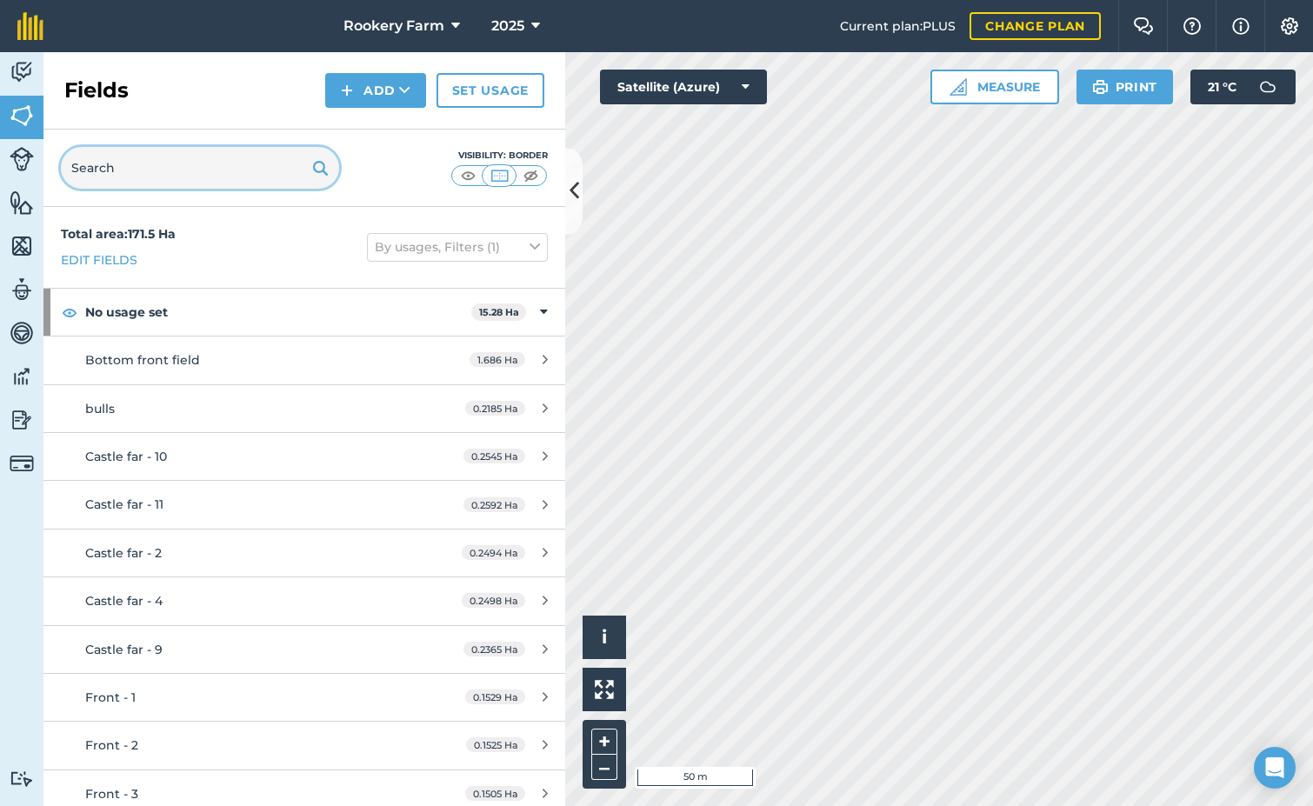
click at [146, 177] on input "text" at bounding box center [200, 168] width 278 height 42
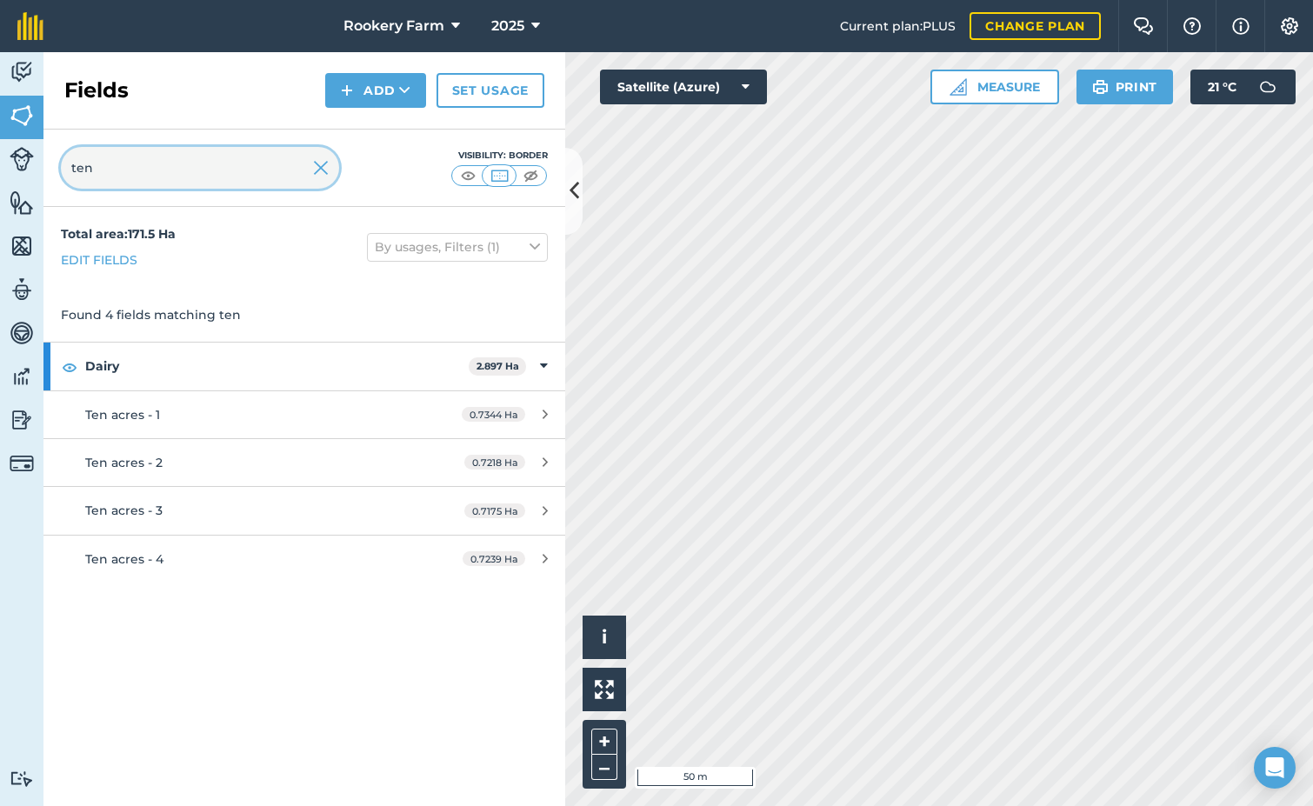
type input "ten"
click at [322, 162] on img at bounding box center [321, 167] width 16 height 21
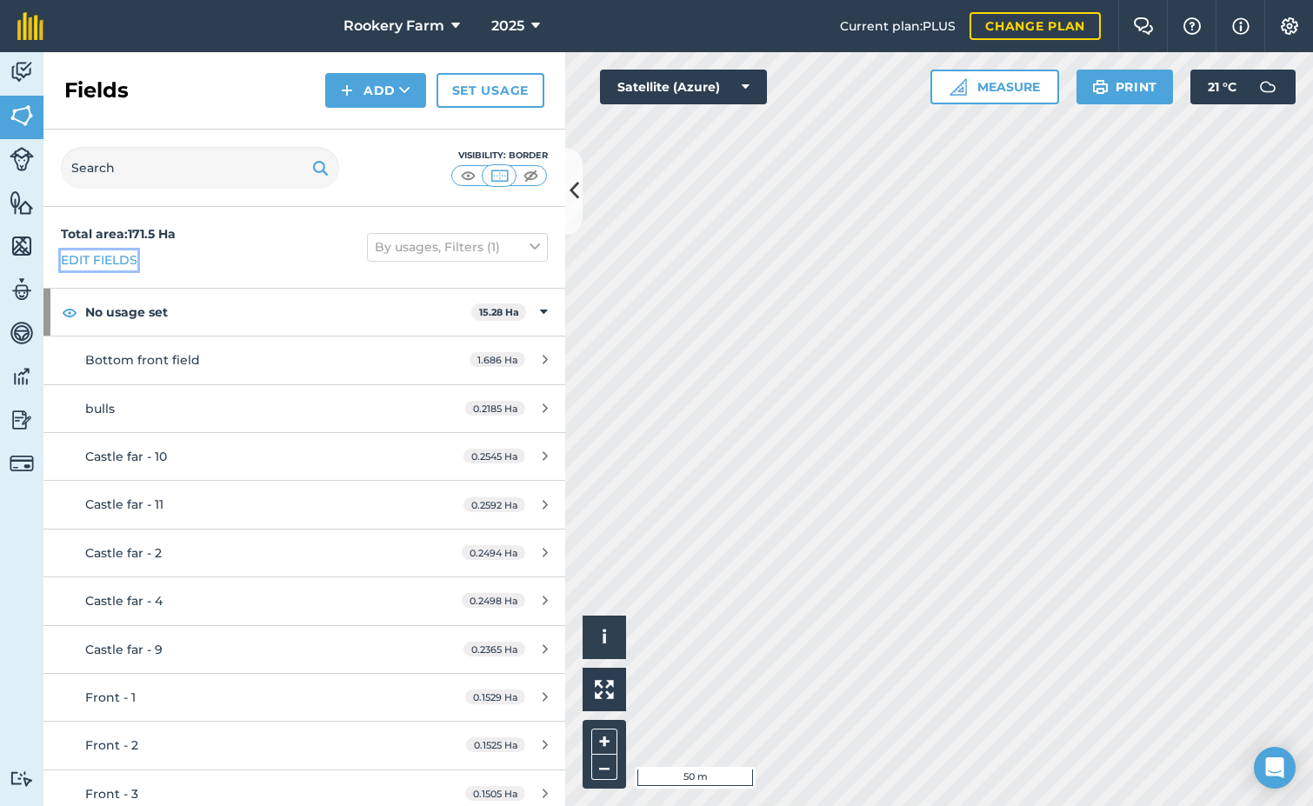
click at [101, 259] on link "Edit fields" at bounding box center [99, 259] width 77 height 19
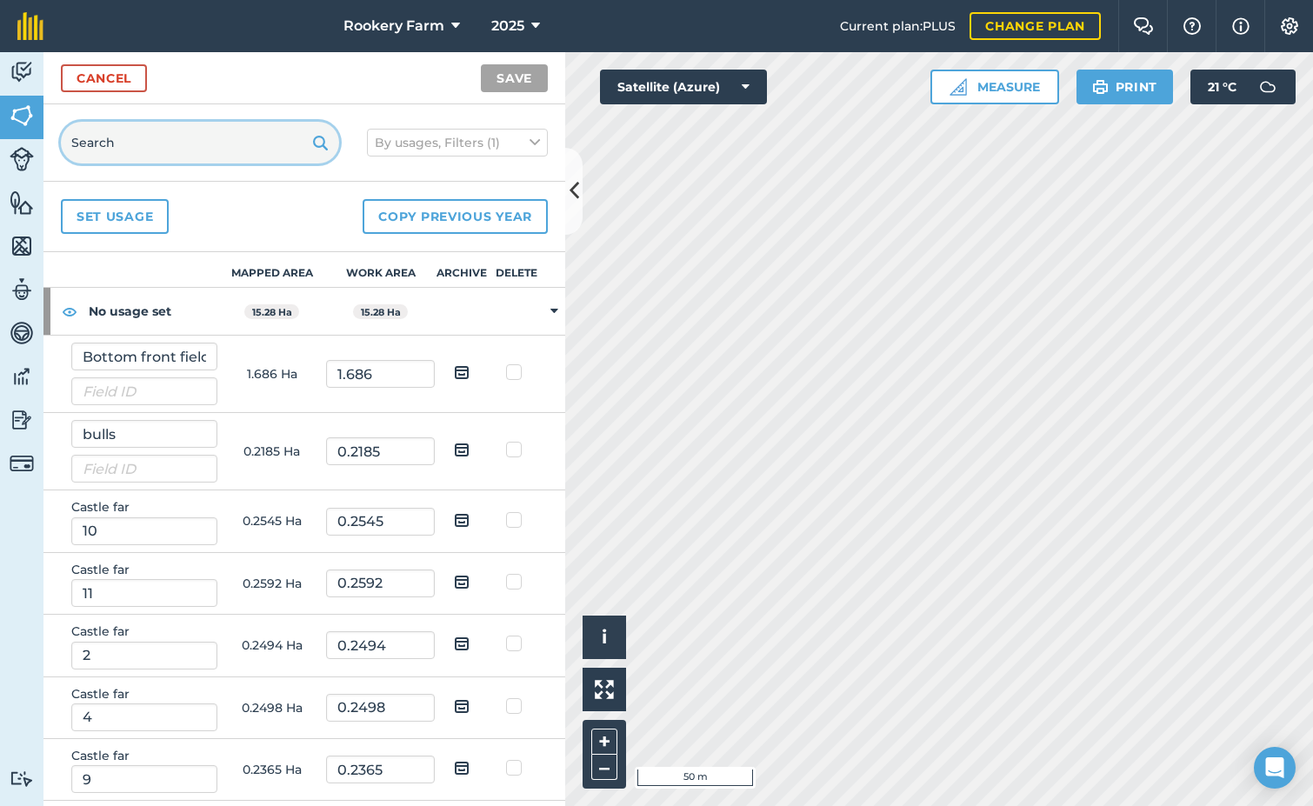
click at [139, 135] on input "text" at bounding box center [200, 143] width 278 height 42
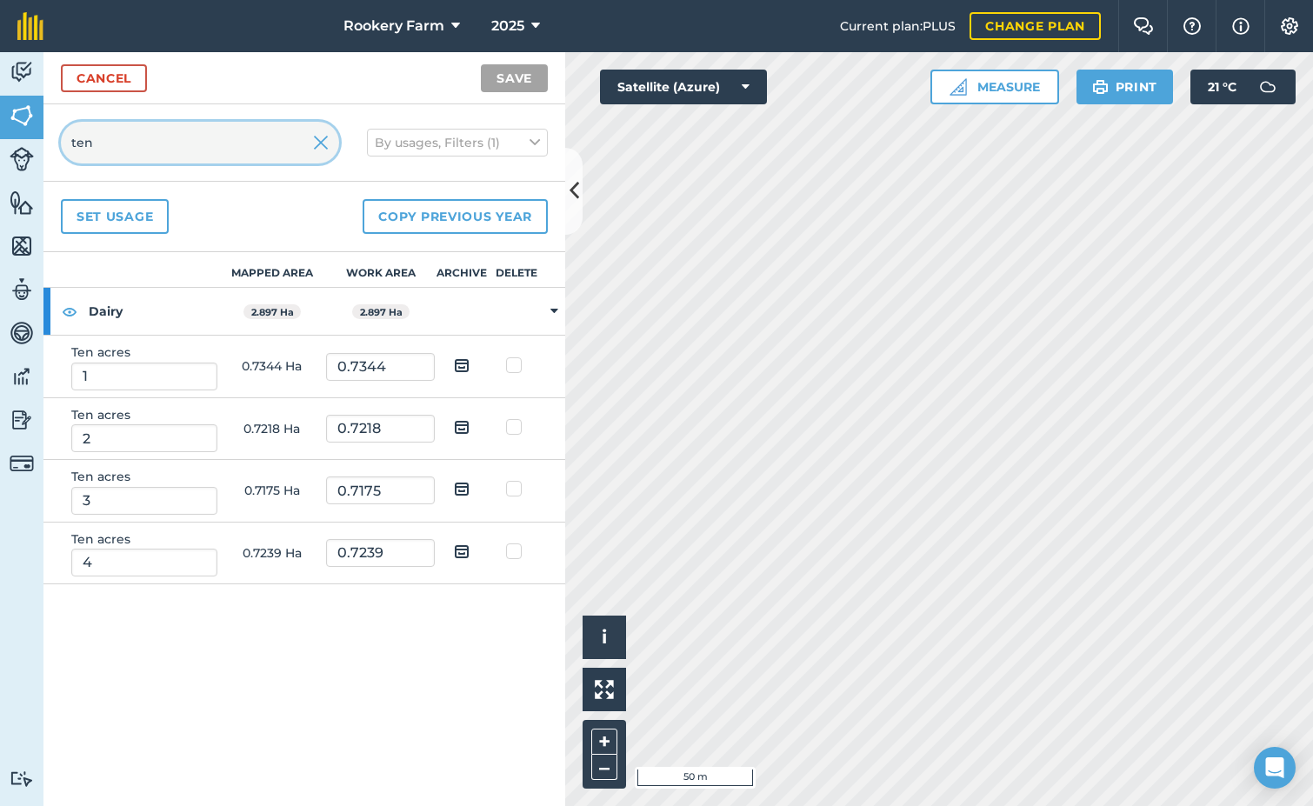
type input "ten"
click at [464, 369] on img at bounding box center [462, 365] width 16 height 21
click at [470, 365] on input "checkbox" at bounding box center [475, 359] width 11 height 11
checkbox input "true"
click at [462, 424] on img at bounding box center [462, 427] width 16 height 21
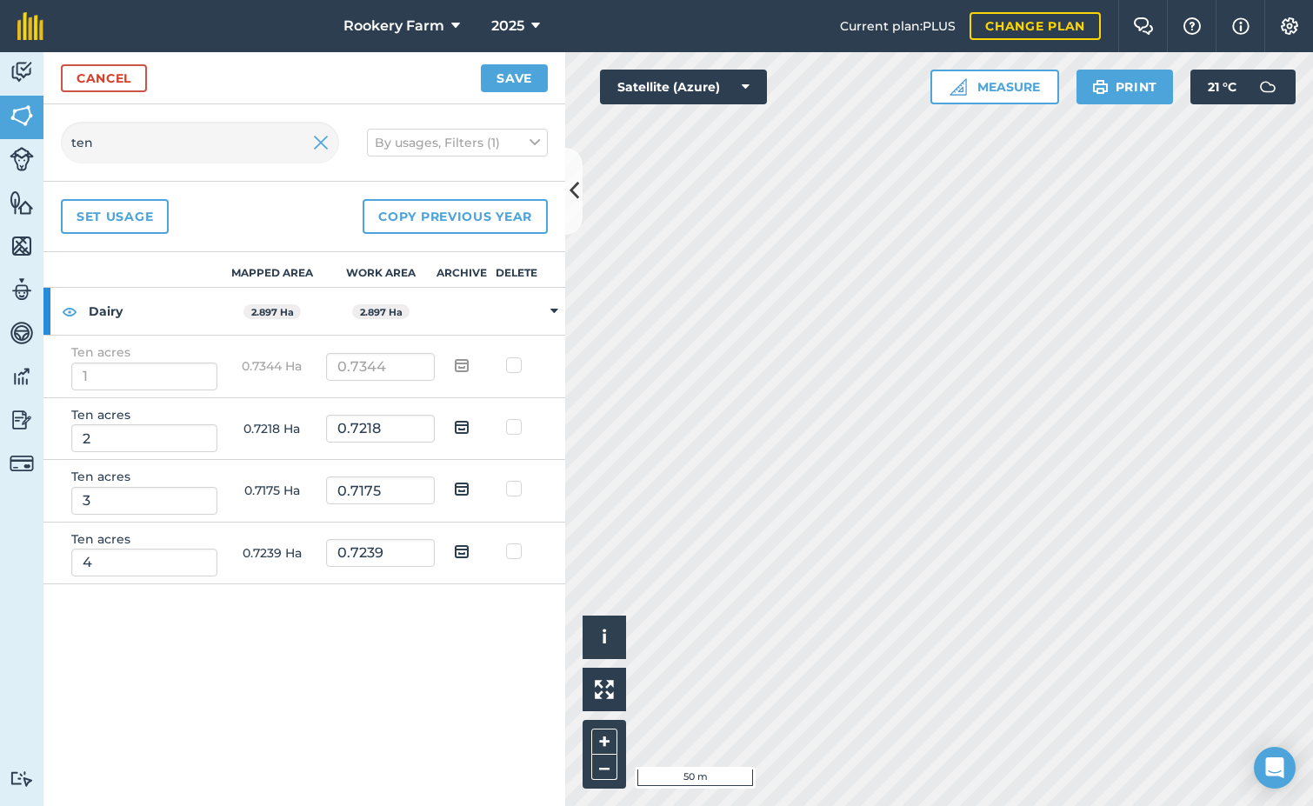
click at [470, 424] on input "checkbox" at bounding box center [475, 421] width 11 height 11
checkbox input "true"
click at [458, 484] on img at bounding box center [462, 488] width 16 height 21
click at [470, 484] on input "checkbox" at bounding box center [475, 482] width 11 height 11
checkbox input "true"
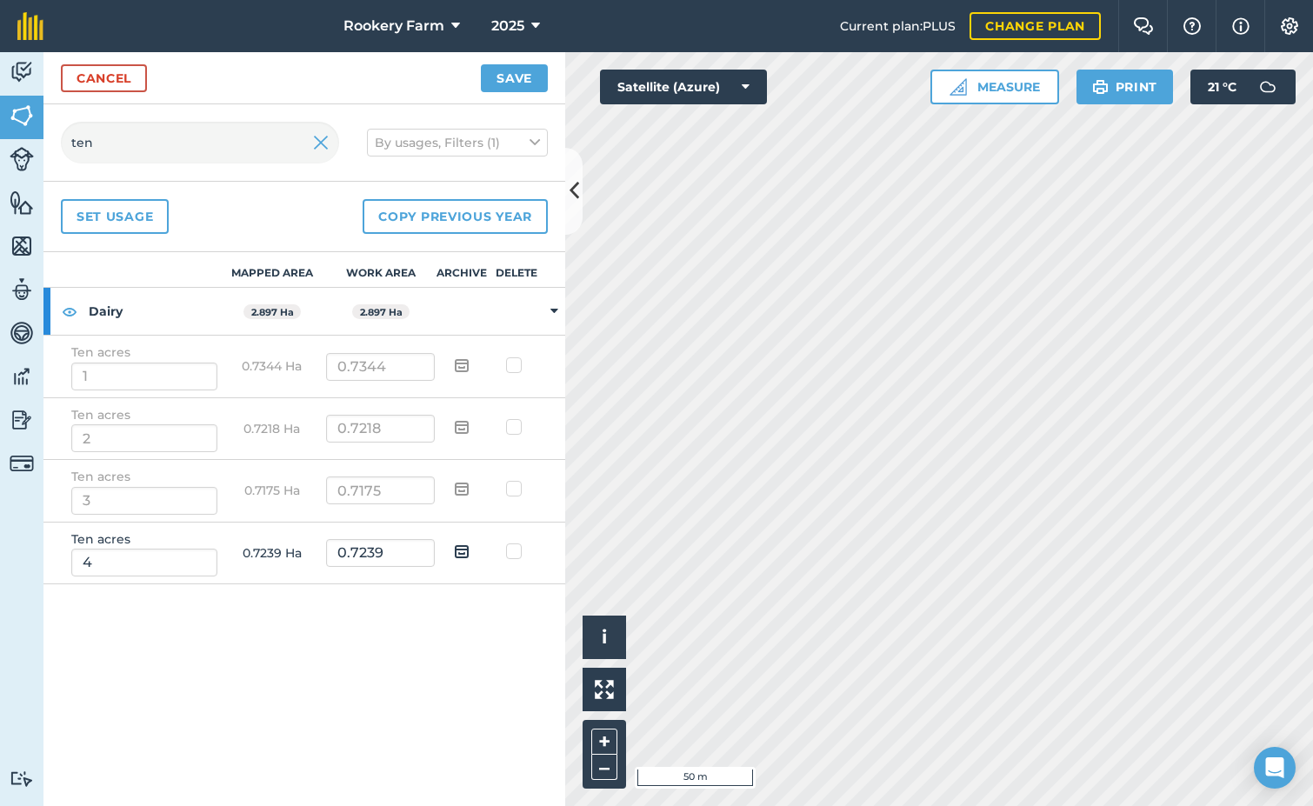
click at [464, 547] on img at bounding box center [462, 551] width 16 height 21
click at [470, 547] on input "checkbox" at bounding box center [475, 545] width 11 height 11
checkbox input "true"
click at [509, 76] on button "Save" at bounding box center [514, 78] width 67 height 28
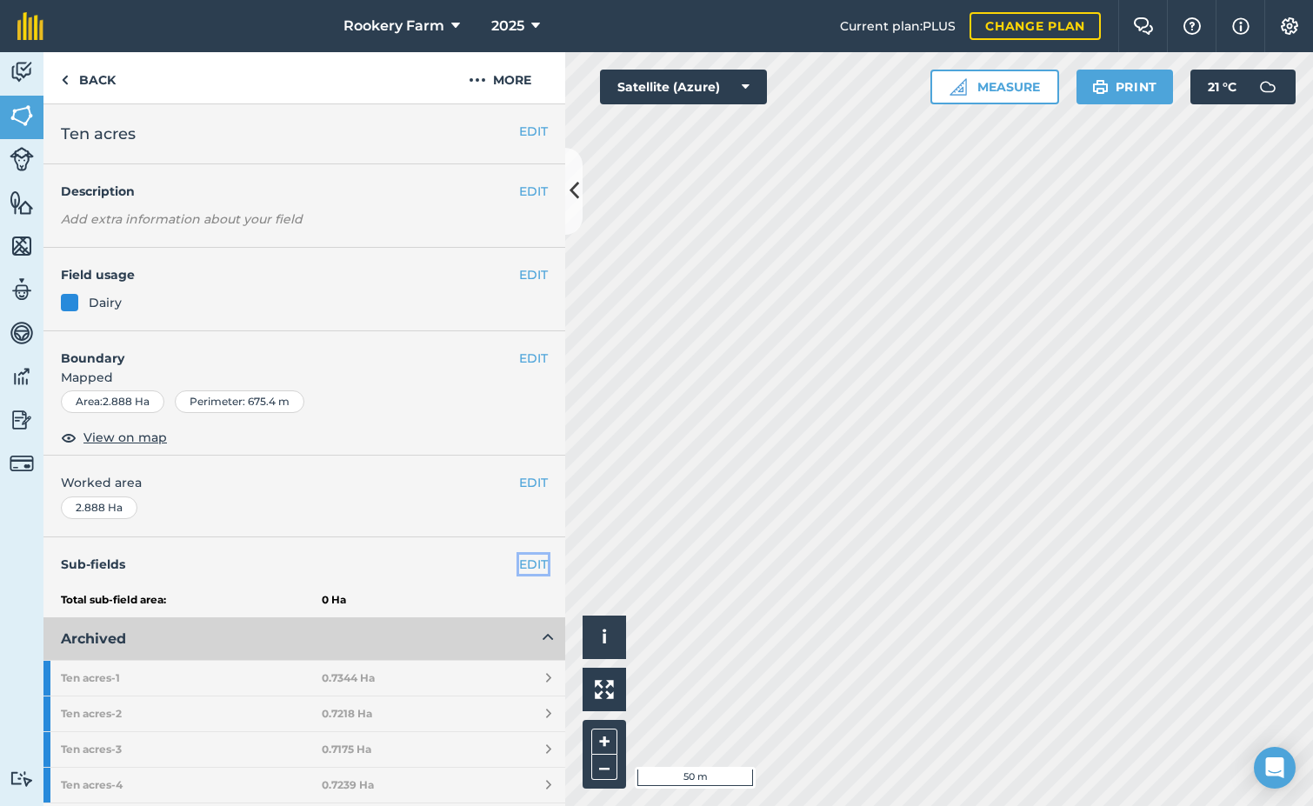
click at [519, 566] on link "EDIT" at bounding box center [533, 564] width 29 height 19
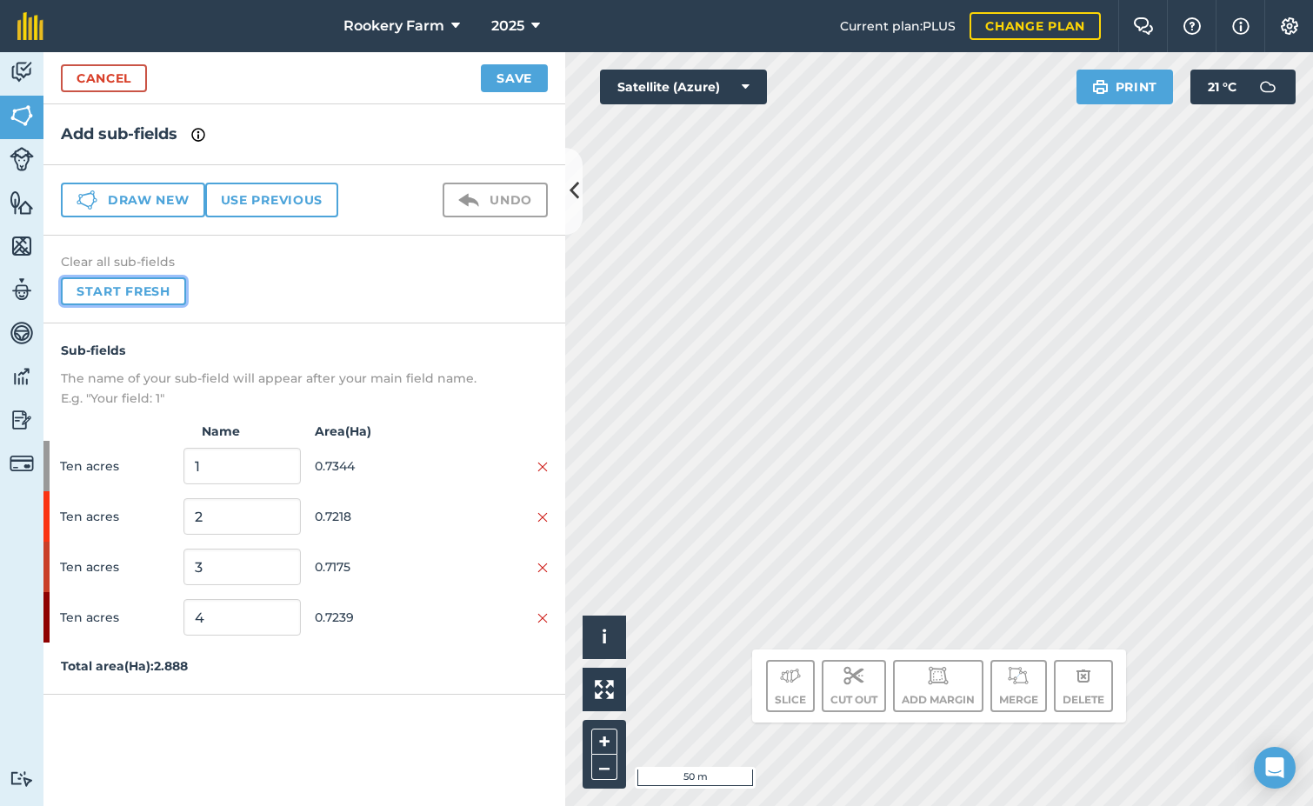
click at [103, 293] on button "Start fresh" at bounding box center [123, 291] width 125 height 28
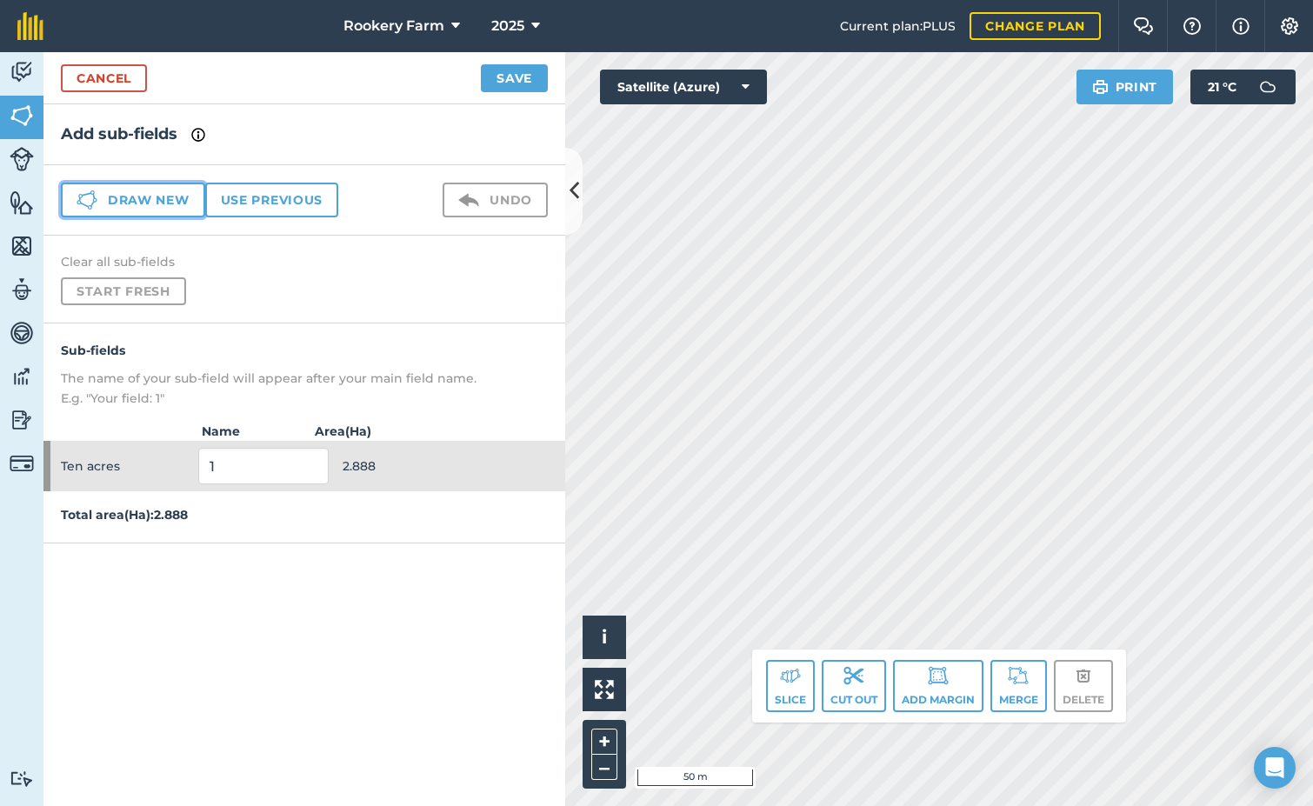
click at [193, 205] on button "Draw new" at bounding box center [133, 200] width 144 height 35
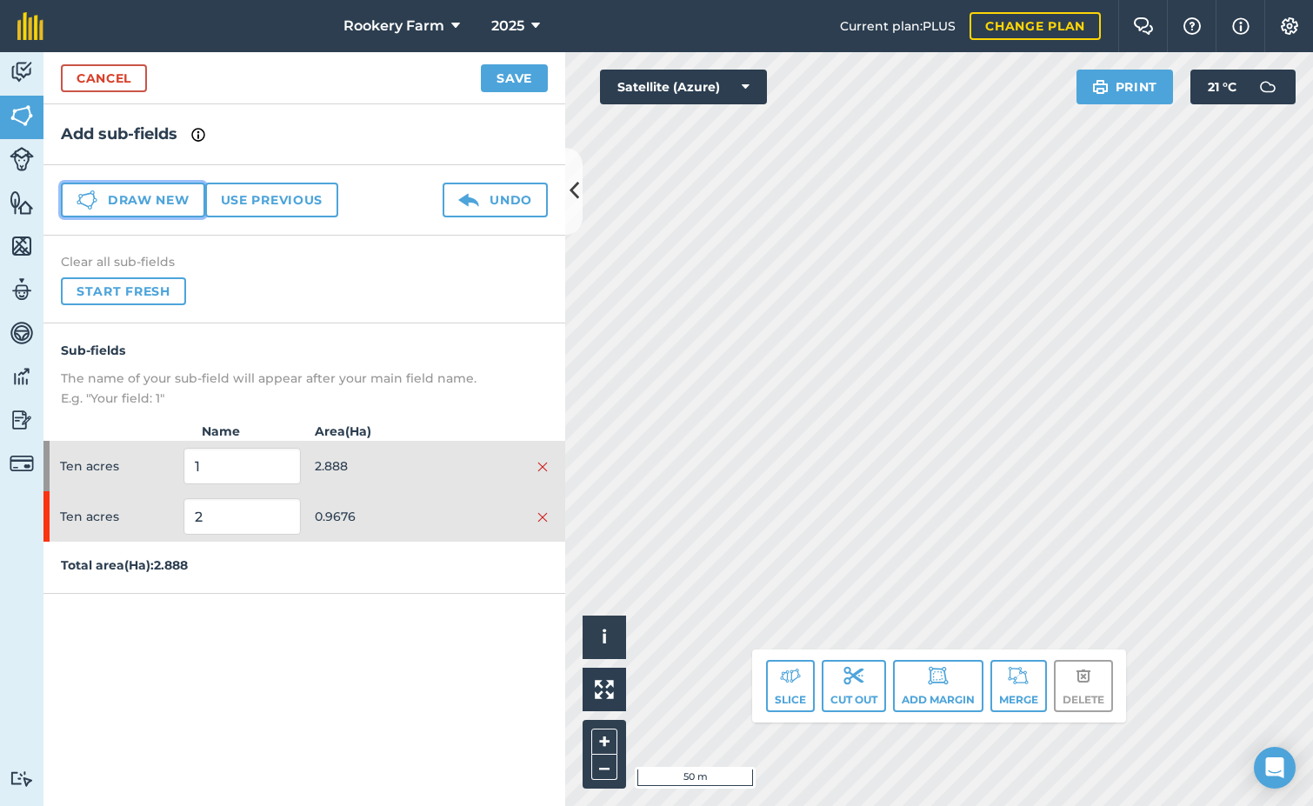
click at [186, 194] on button "Draw new" at bounding box center [133, 200] width 144 height 35
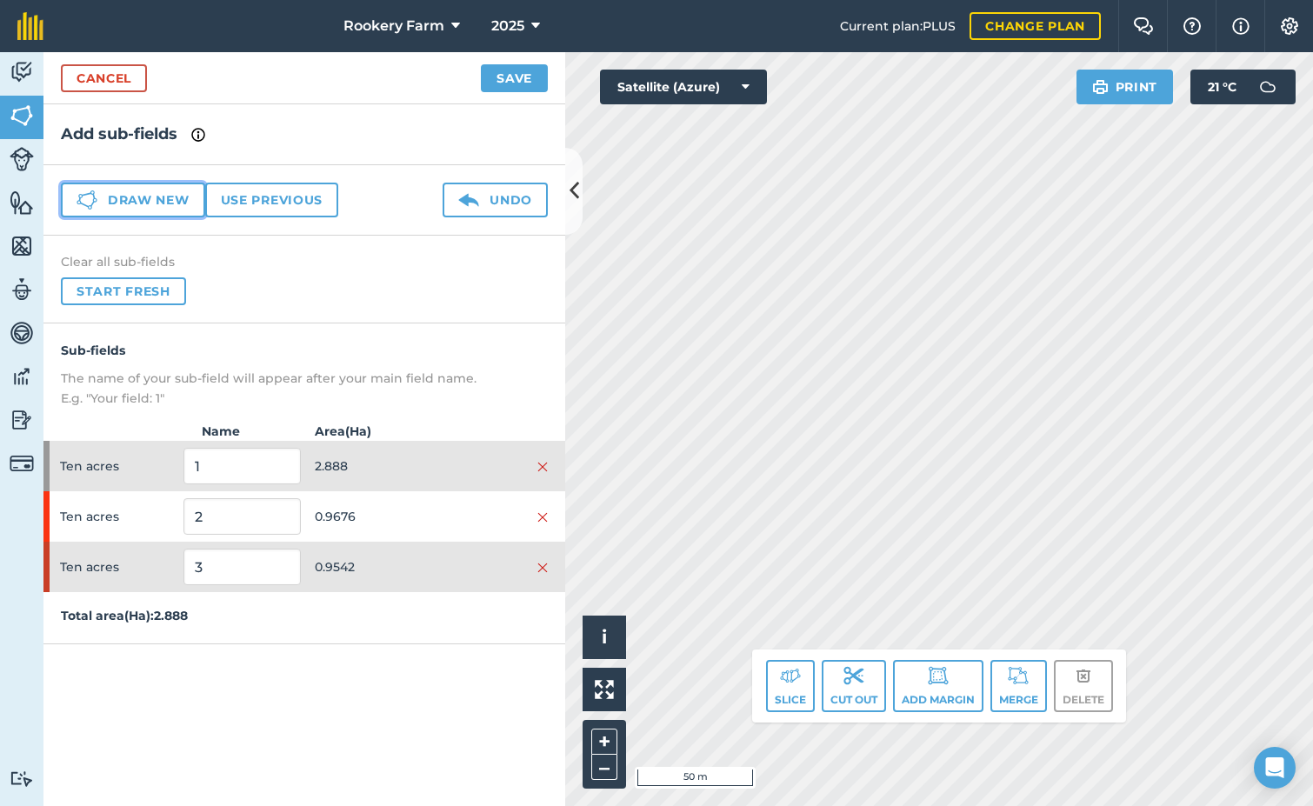
click at [183, 196] on button "Draw new" at bounding box center [133, 200] width 144 height 35
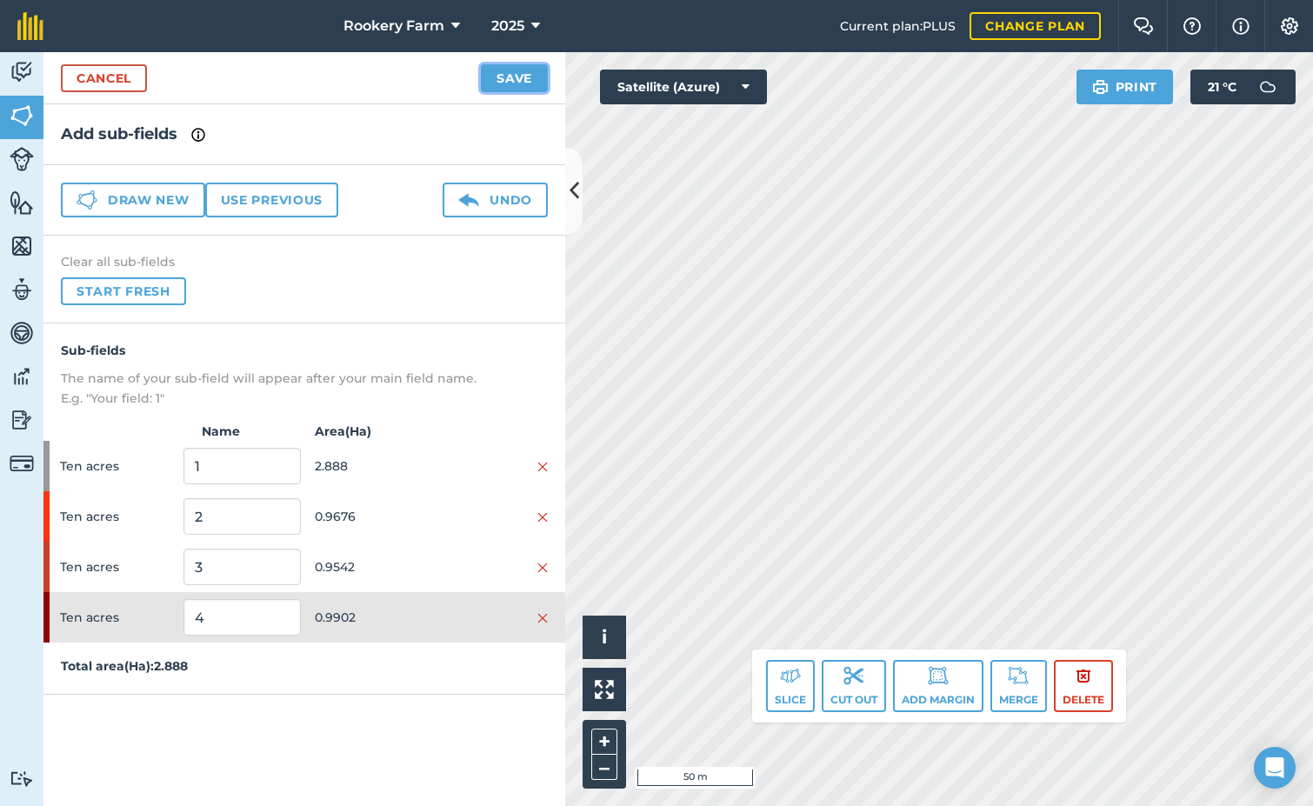
click at [502, 73] on button "Save" at bounding box center [514, 78] width 67 height 28
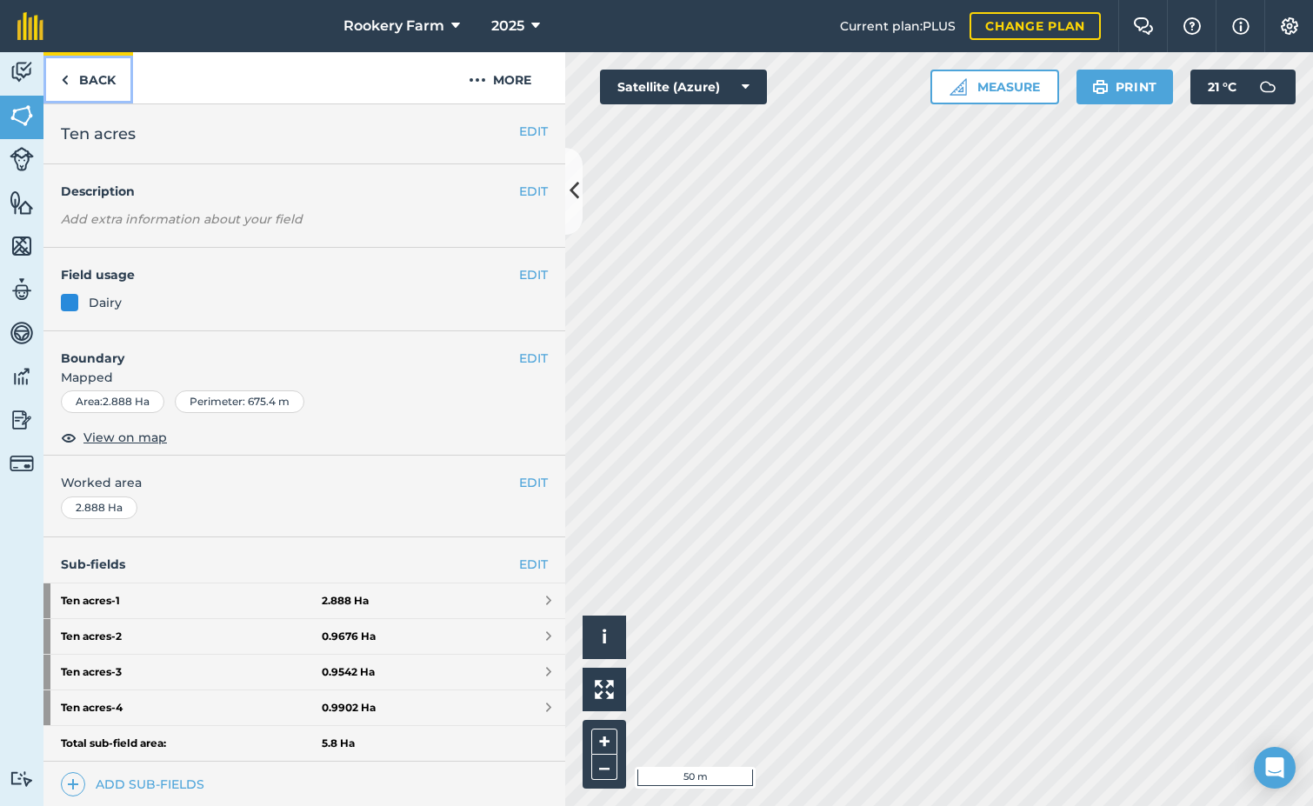
click at [96, 82] on link "Back" at bounding box center [88, 77] width 90 height 51
click at [92, 84] on link "Back" at bounding box center [88, 77] width 90 height 51
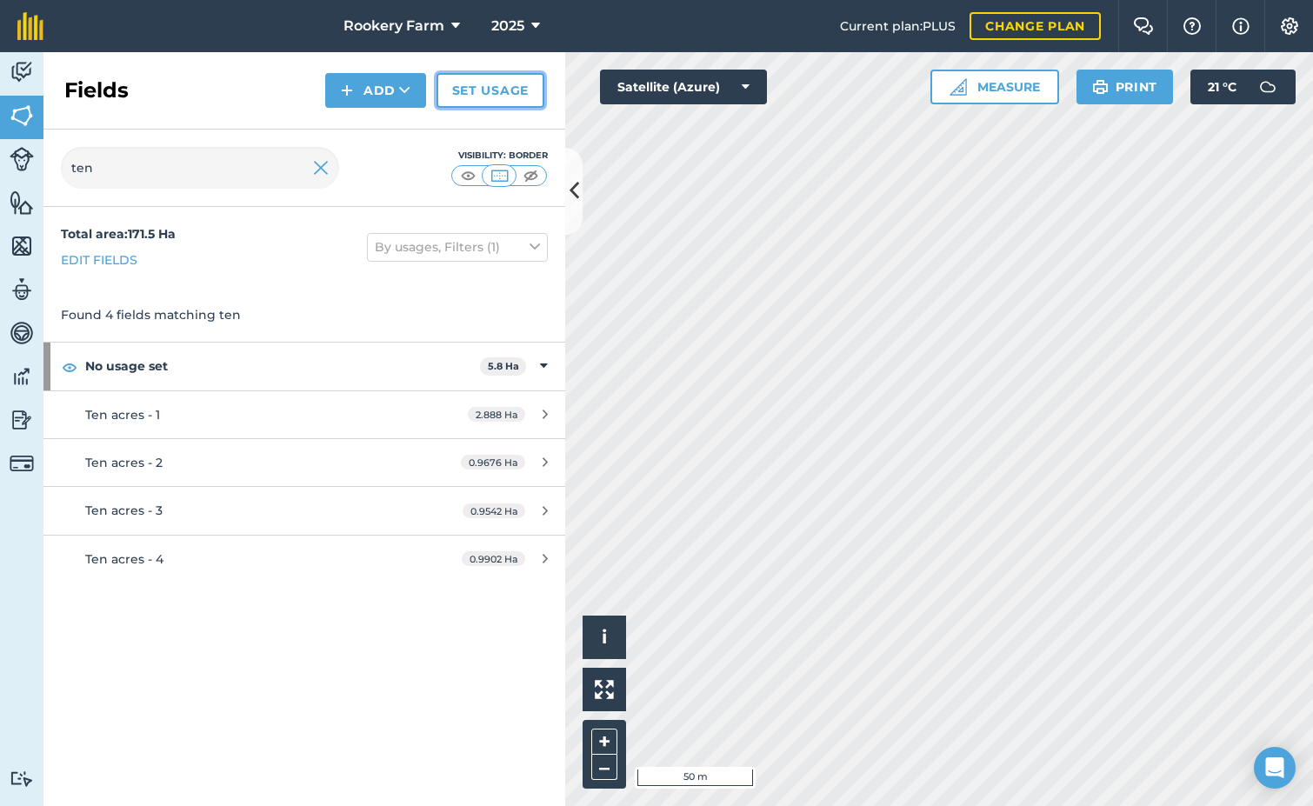
click at [513, 86] on link "Set usage" at bounding box center [491, 90] width 108 height 35
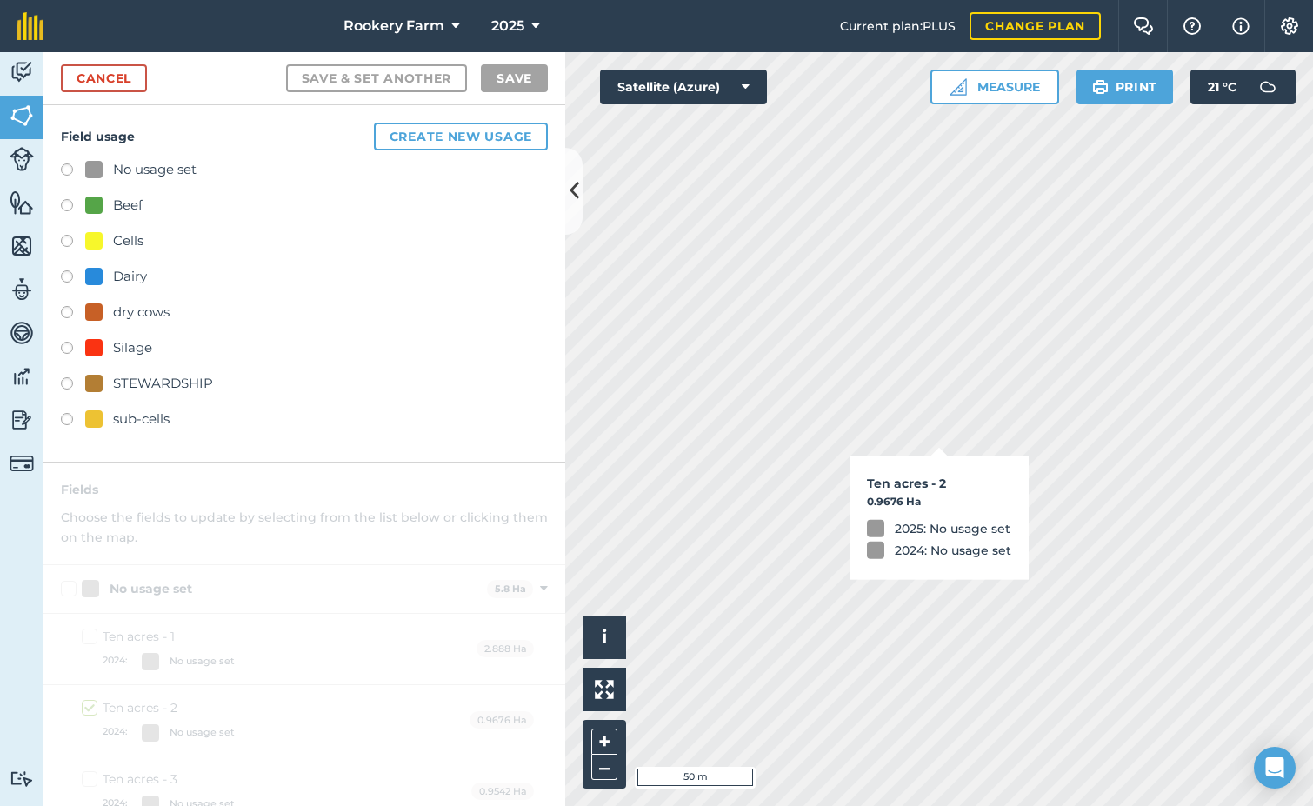
checkbox input "true"
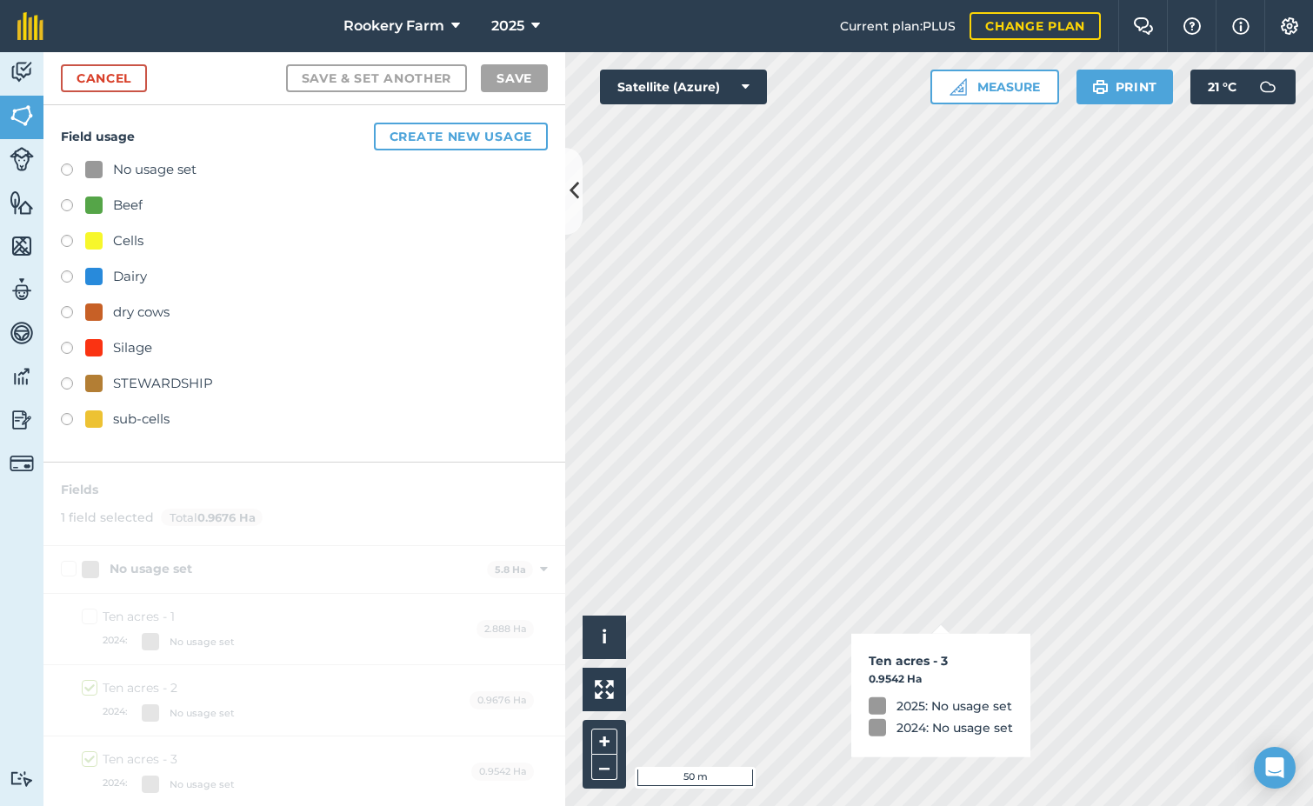
checkbox input "true"
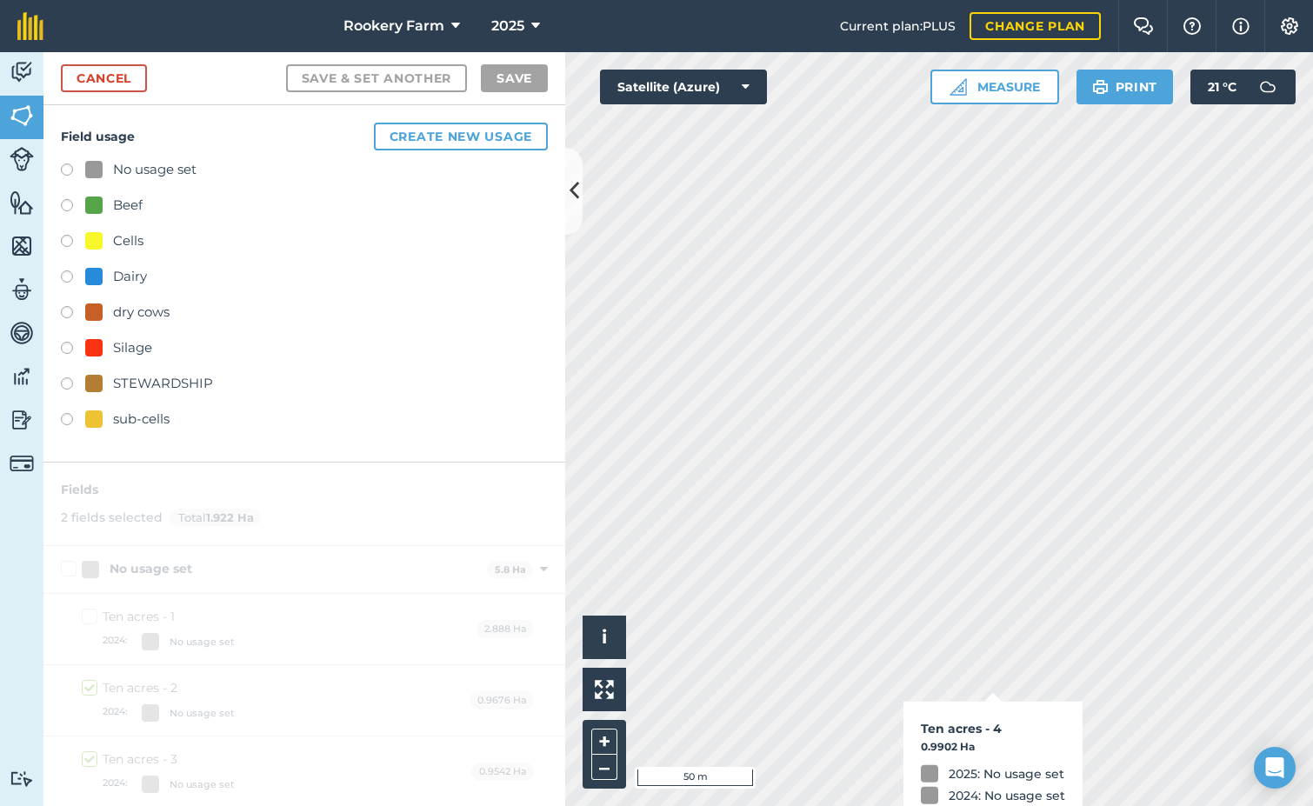
checkbox input "true"
click at [66, 276] on label at bounding box center [73, 278] width 24 height 17
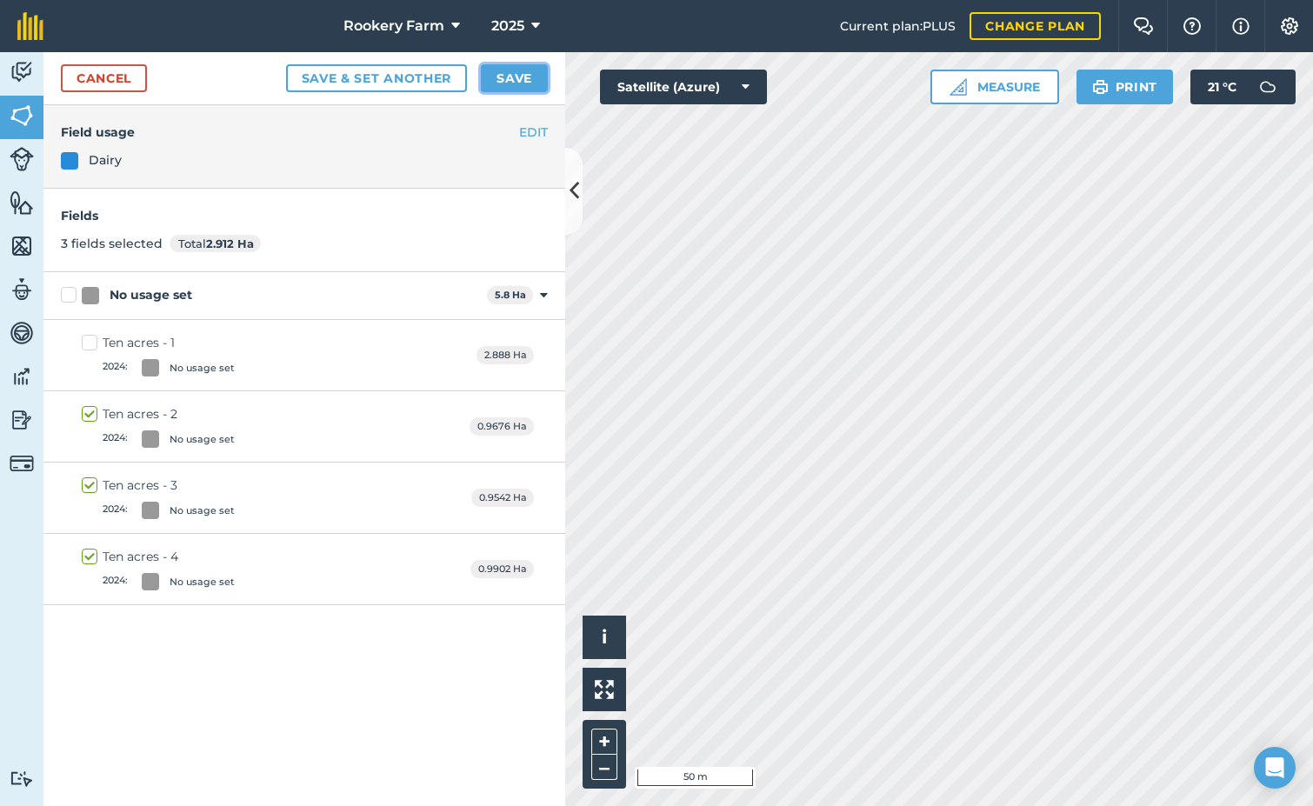
click at [528, 72] on button "Save" at bounding box center [514, 78] width 67 height 28
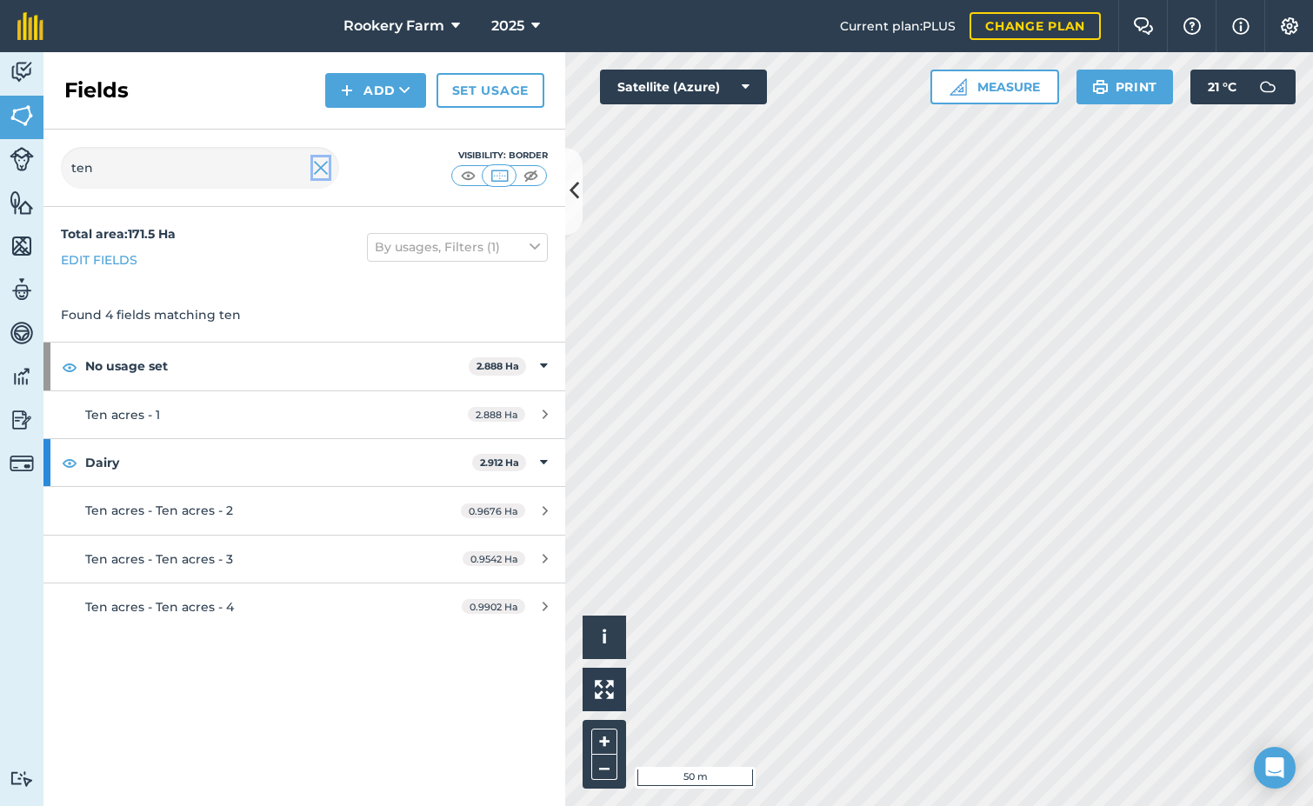
click at [314, 170] on img at bounding box center [321, 167] width 16 height 21
